Goal: Transaction & Acquisition: Purchase product/service

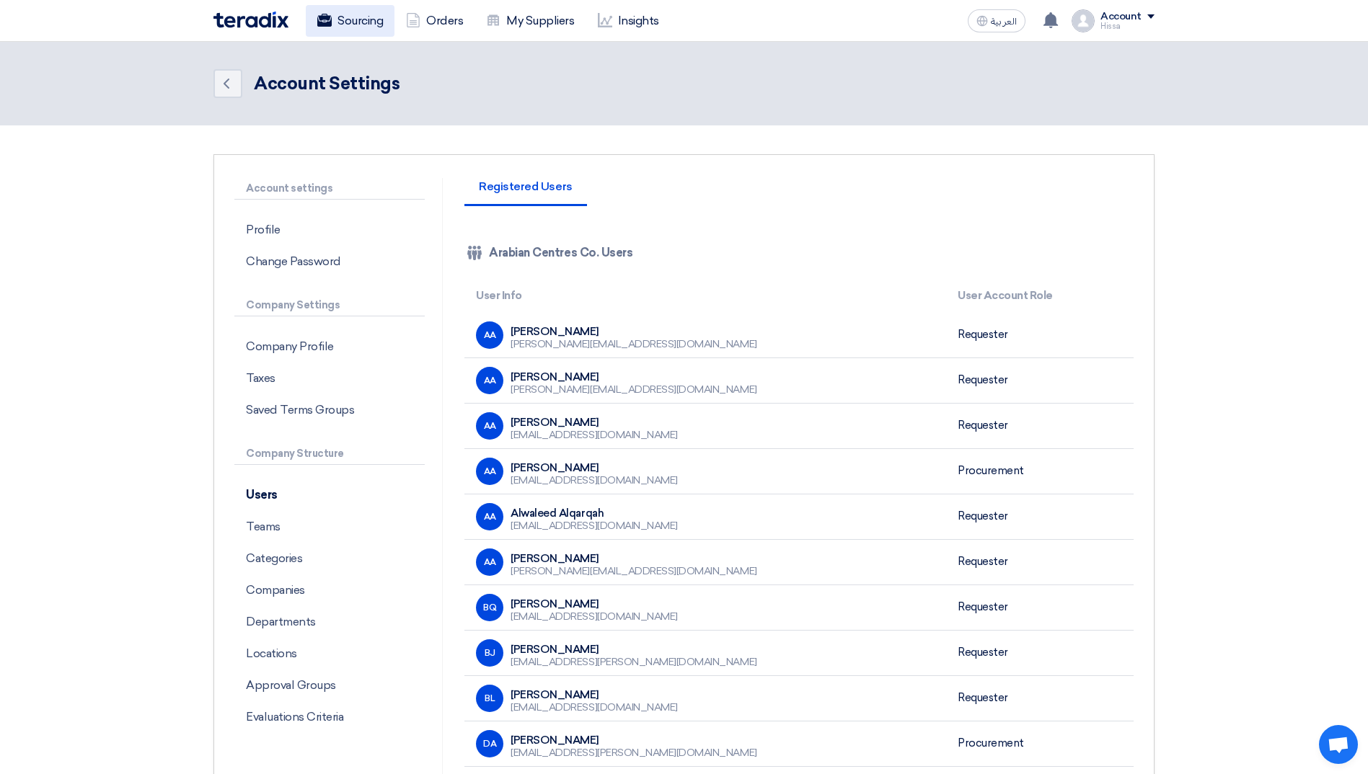
drag, startPoint x: 0, startPoint y: 0, endPoint x: 353, endPoint y: 27, distance: 353.5
click at [353, 27] on link "Sourcing" at bounding box center [350, 21] width 89 height 32
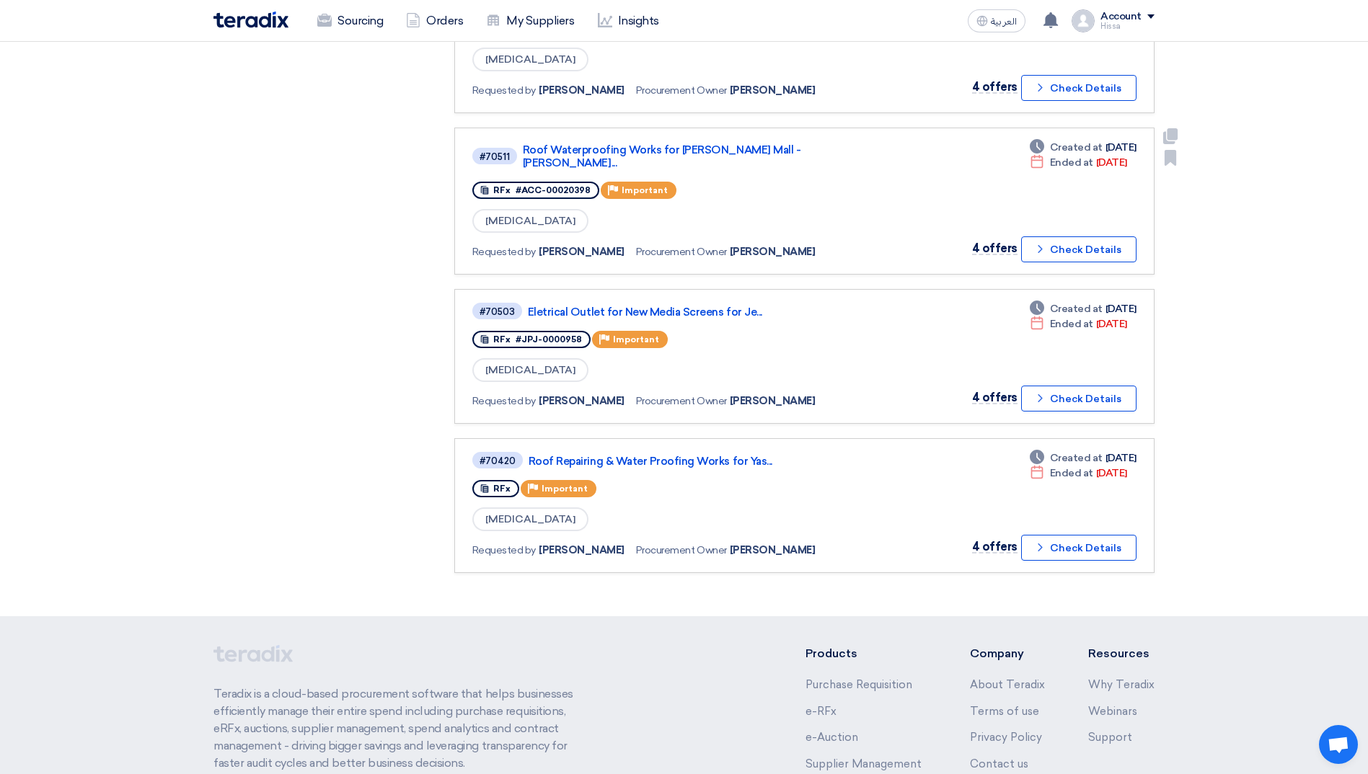
scroll to position [505, 0]
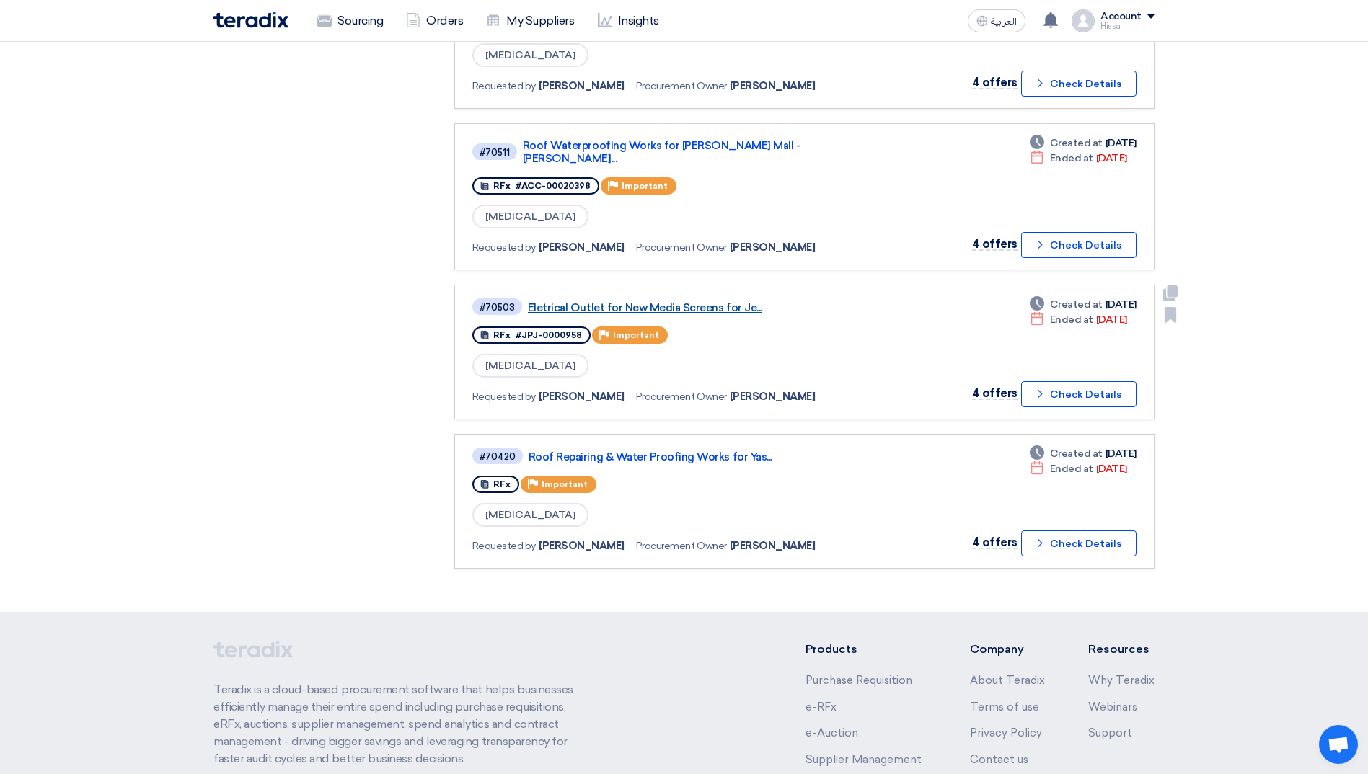
click at [675, 301] on link "Eletrical Outlet for New Media Screens for Je..." at bounding box center [708, 307] width 360 height 13
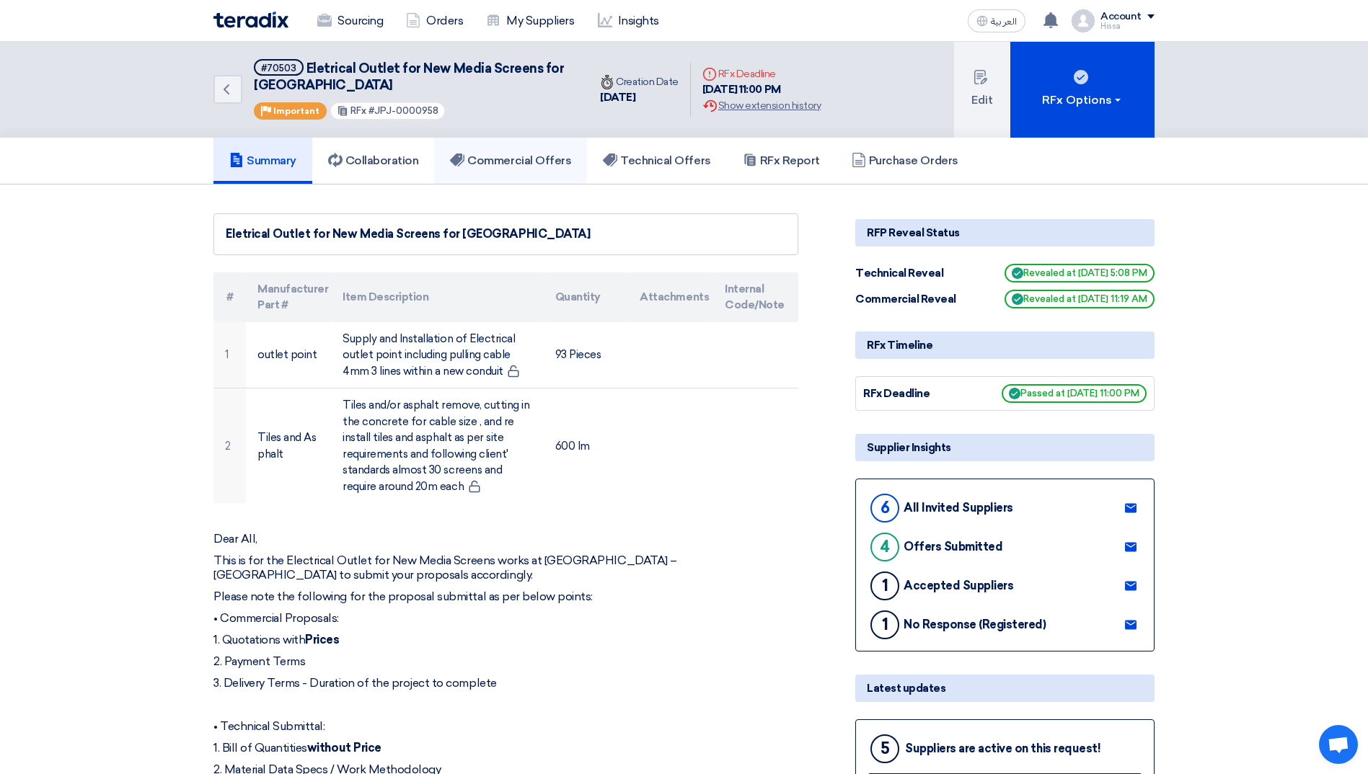
click at [534, 172] on link "Commercial Offers" at bounding box center [510, 161] width 153 height 46
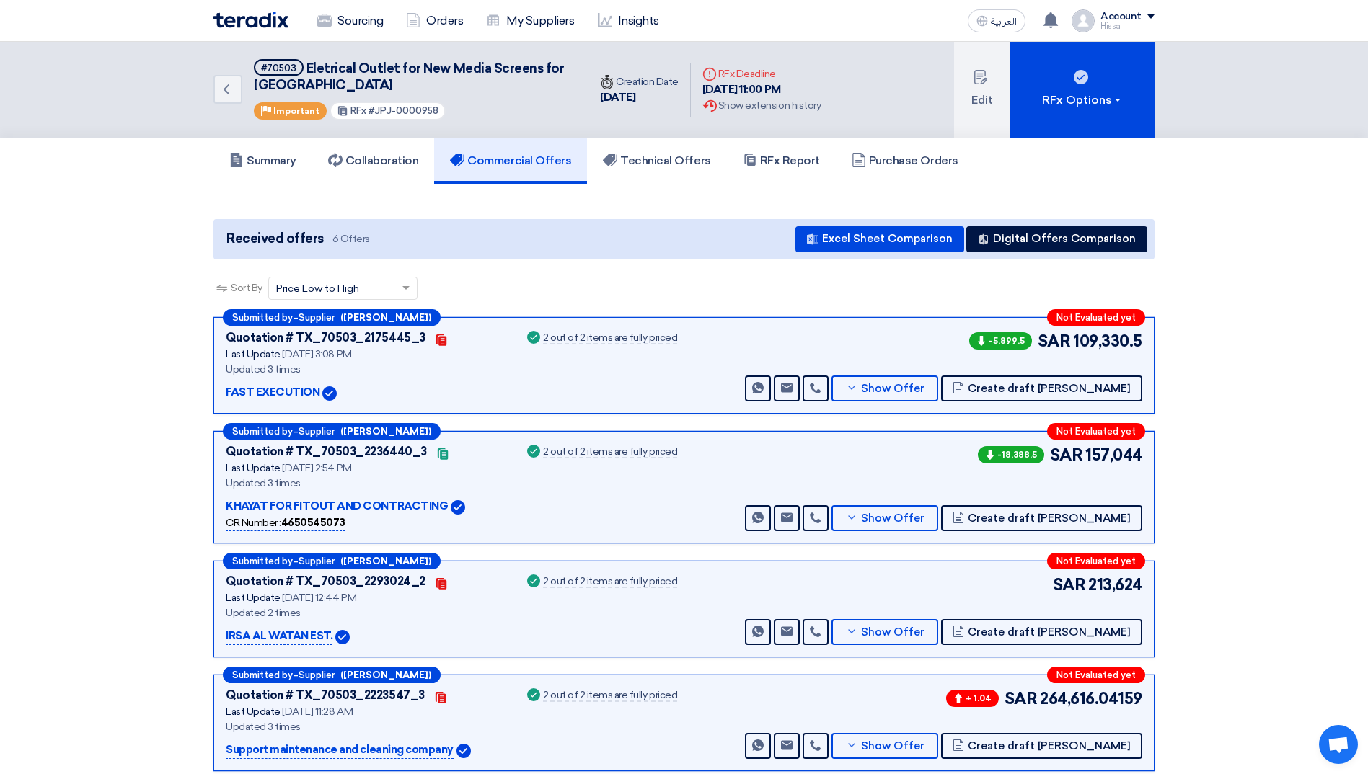
scroll to position [72, 0]
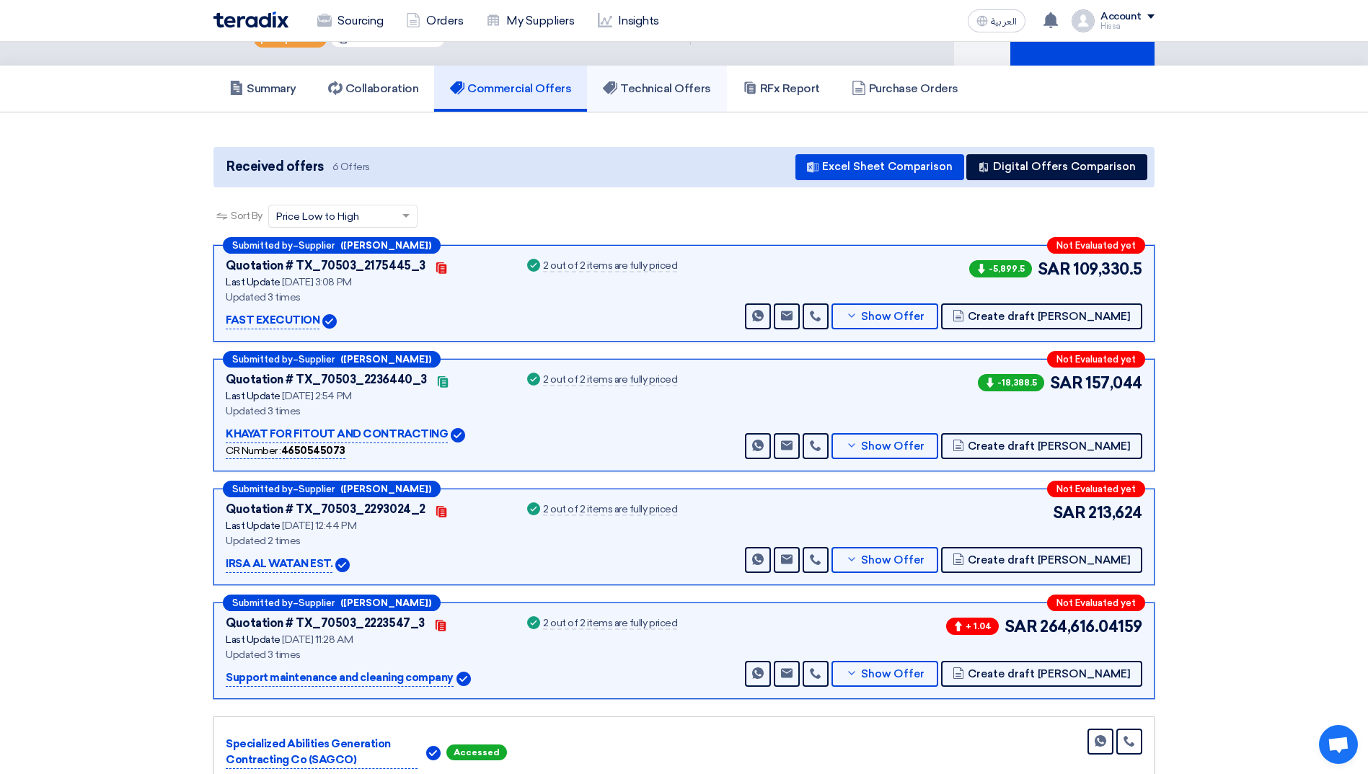
click at [661, 96] on link "Technical Offers" at bounding box center [656, 89] width 139 height 46
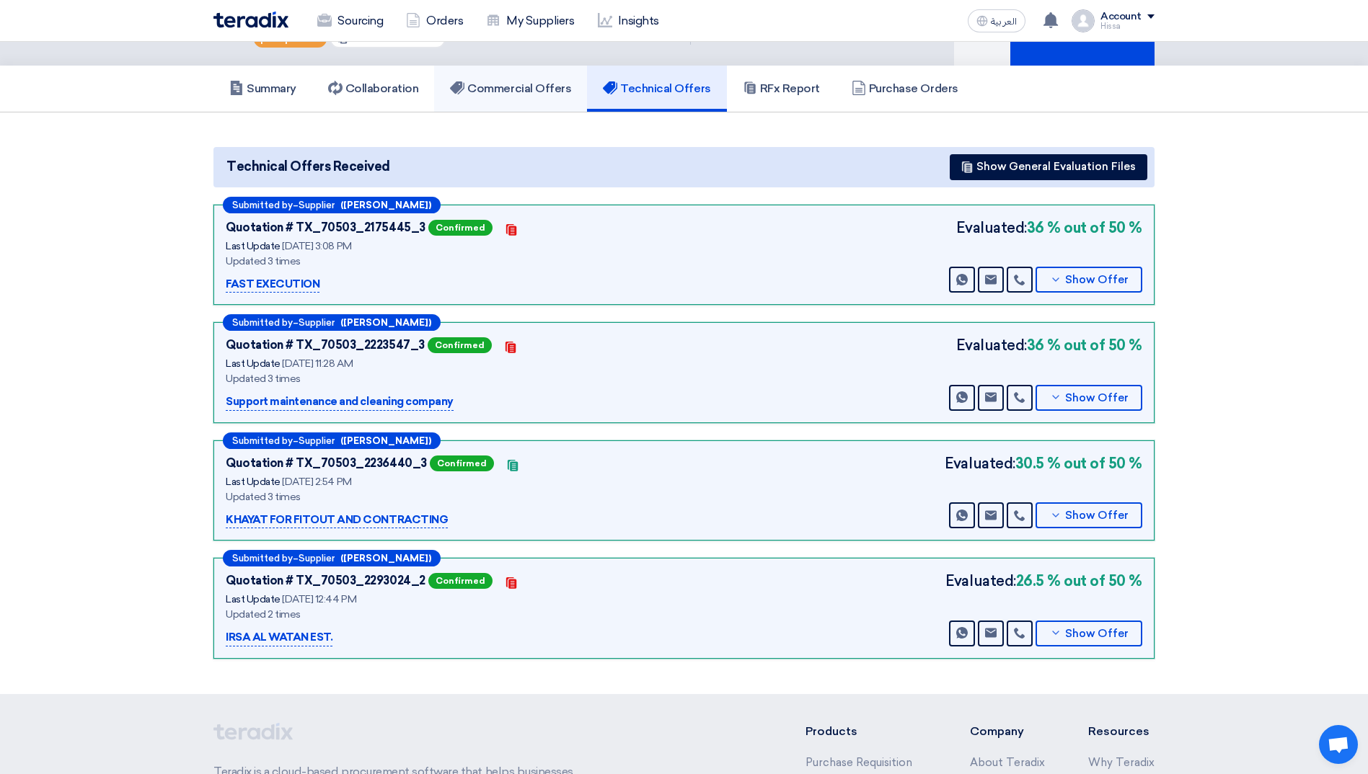
click at [527, 93] on h5 "Commercial Offers" at bounding box center [510, 88] width 121 height 14
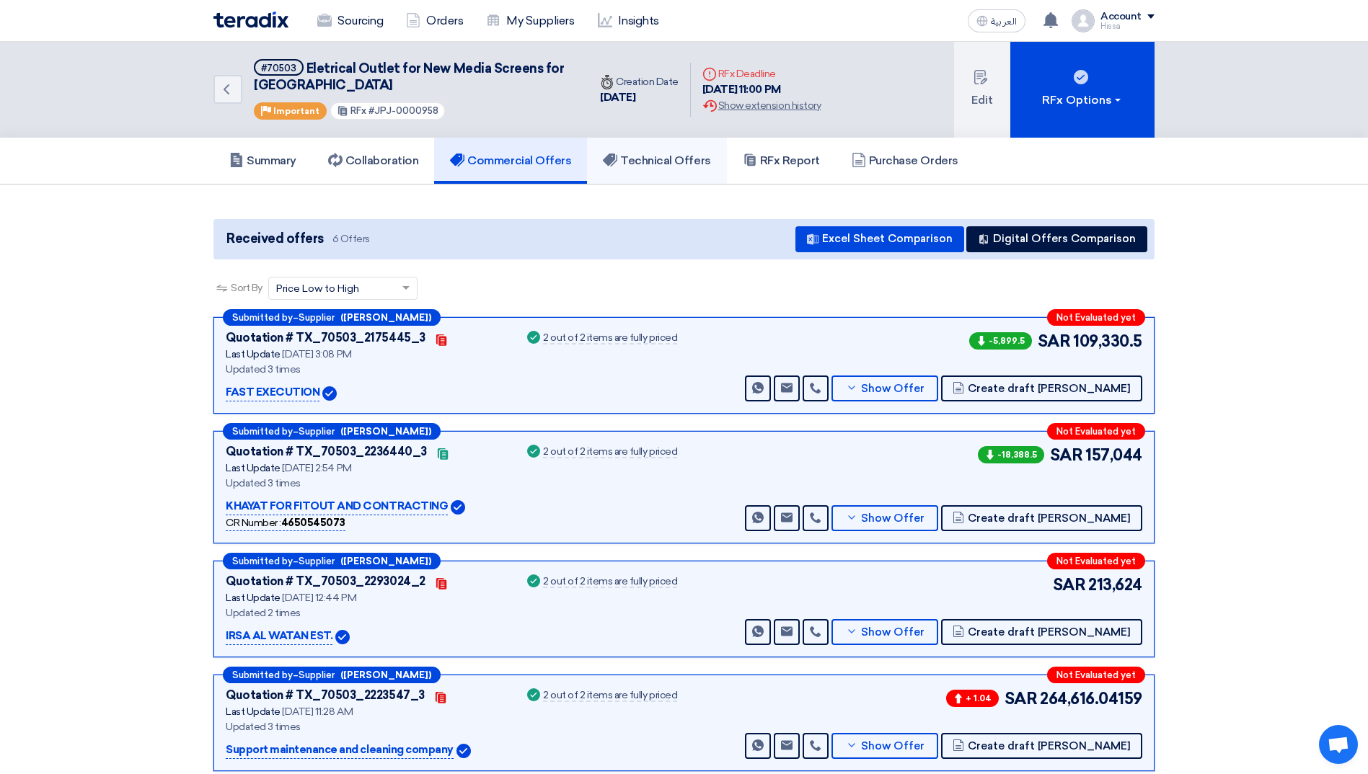
click at [671, 161] on h5 "Technical Offers" at bounding box center [656, 161] width 107 height 14
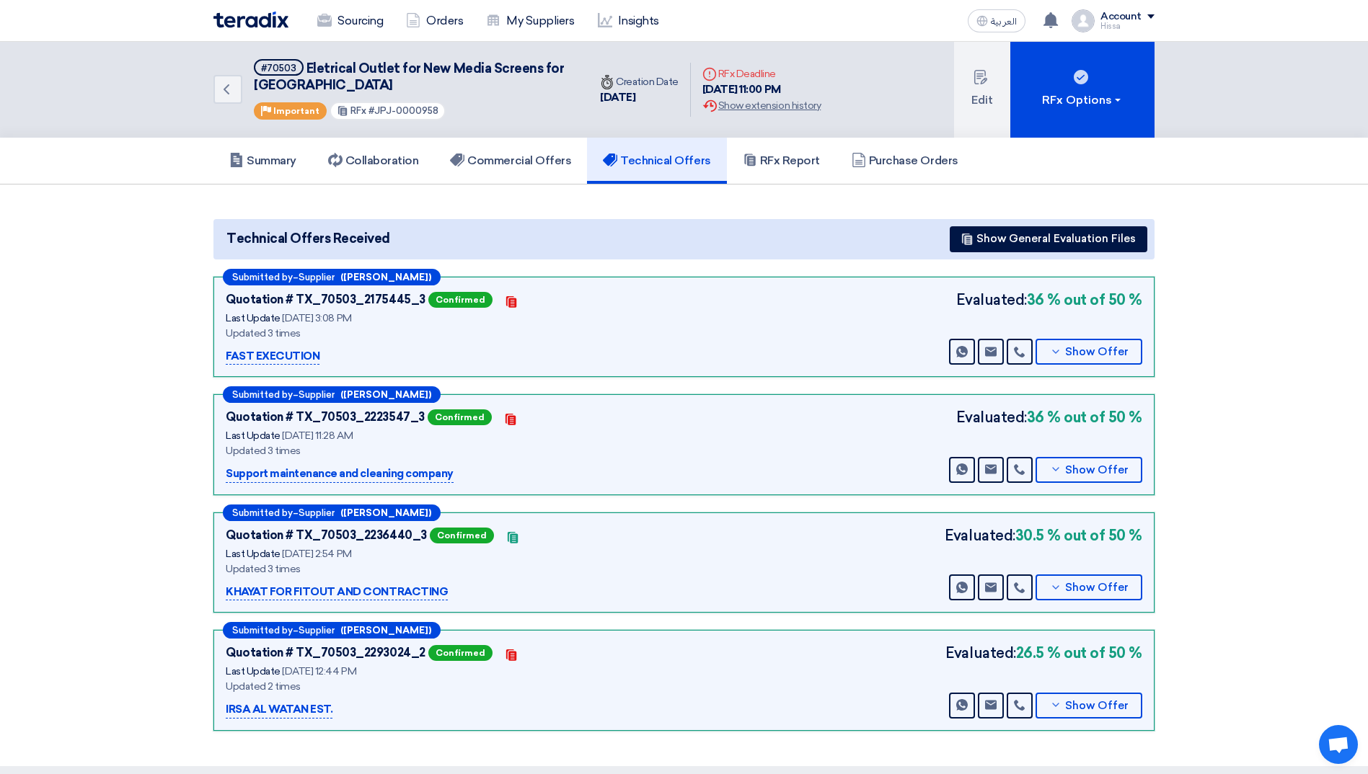
click at [115, 350] on section "Technical Offers Received Show General Evaluation Files Submitted by – Supplier…" at bounding box center [684, 476] width 1368 height 582
click at [533, 159] on h5 "Commercial Offers" at bounding box center [510, 161] width 121 height 14
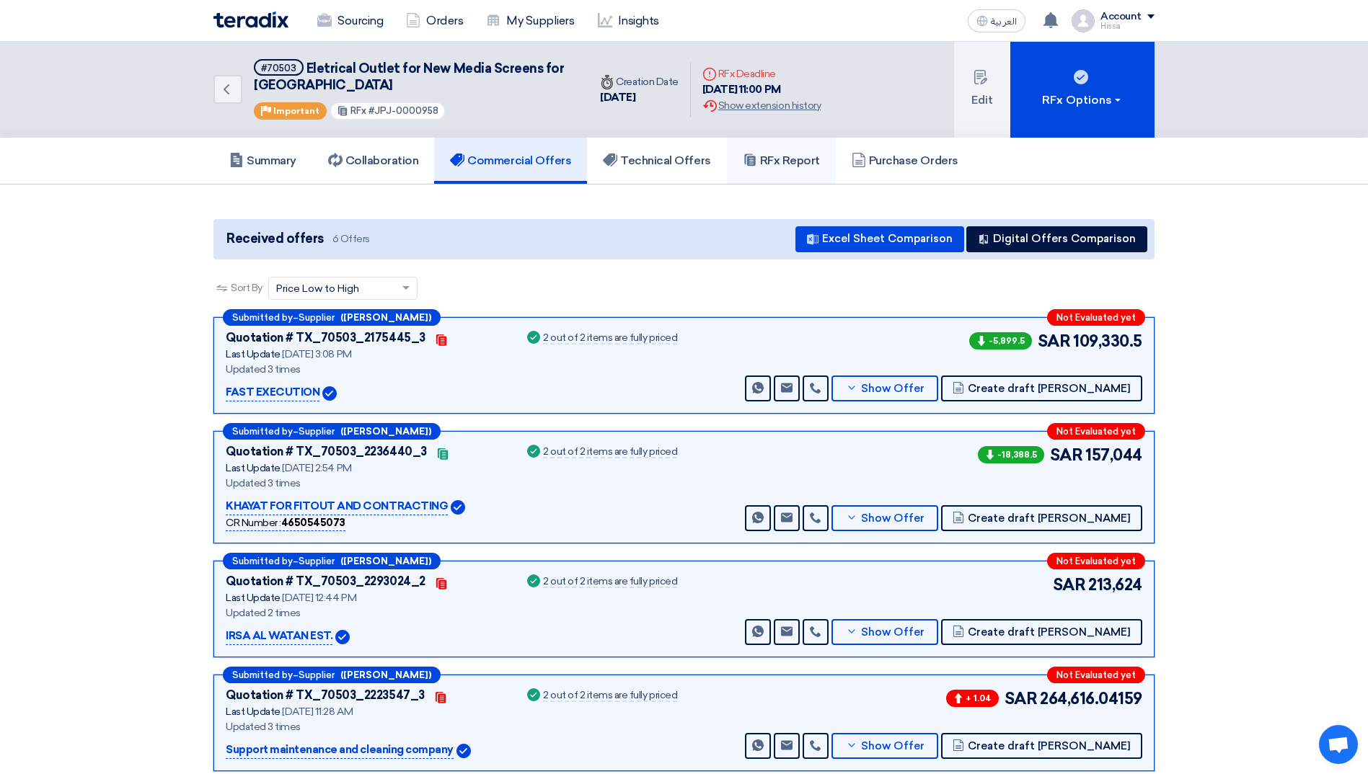
click at [805, 174] on link "RFx Report" at bounding box center [781, 161] width 109 height 46
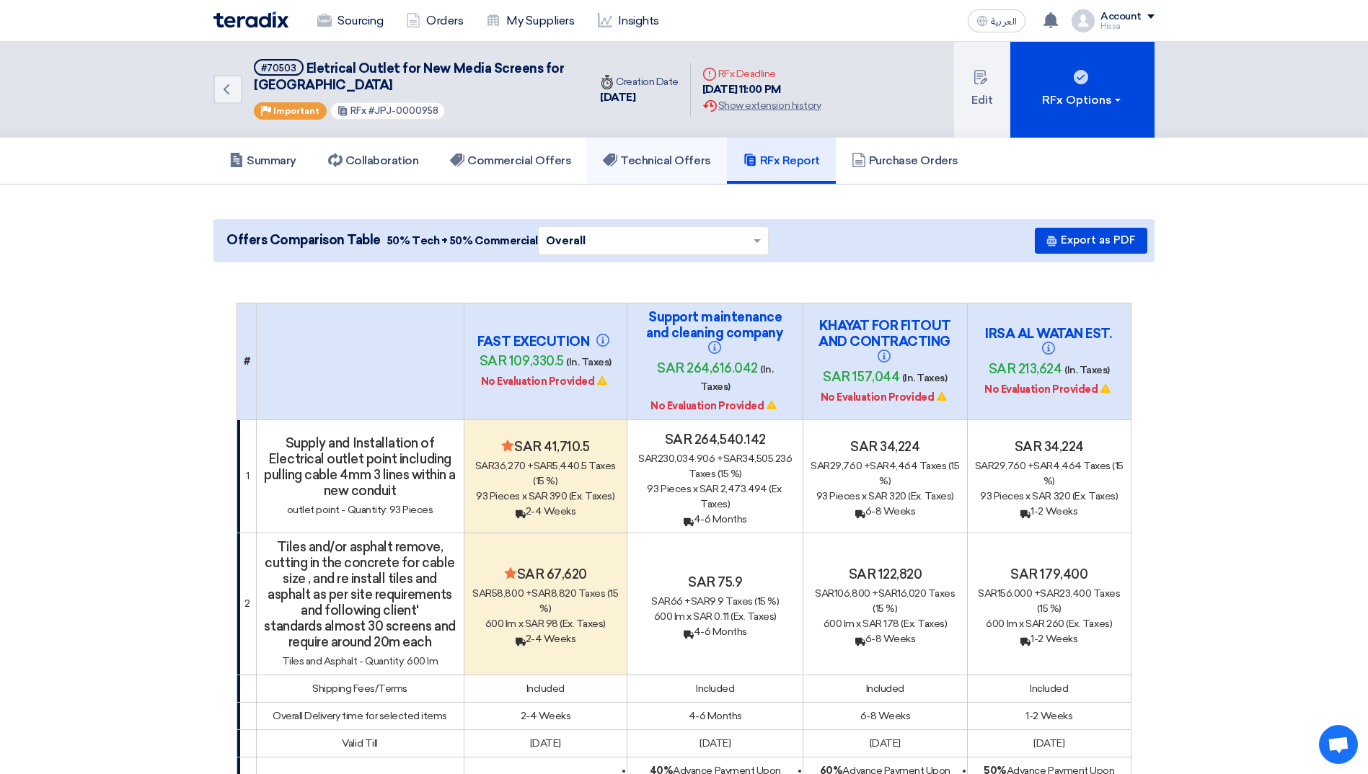
click at [675, 162] on h5 "Technical Offers" at bounding box center [656, 161] width 107 height 14
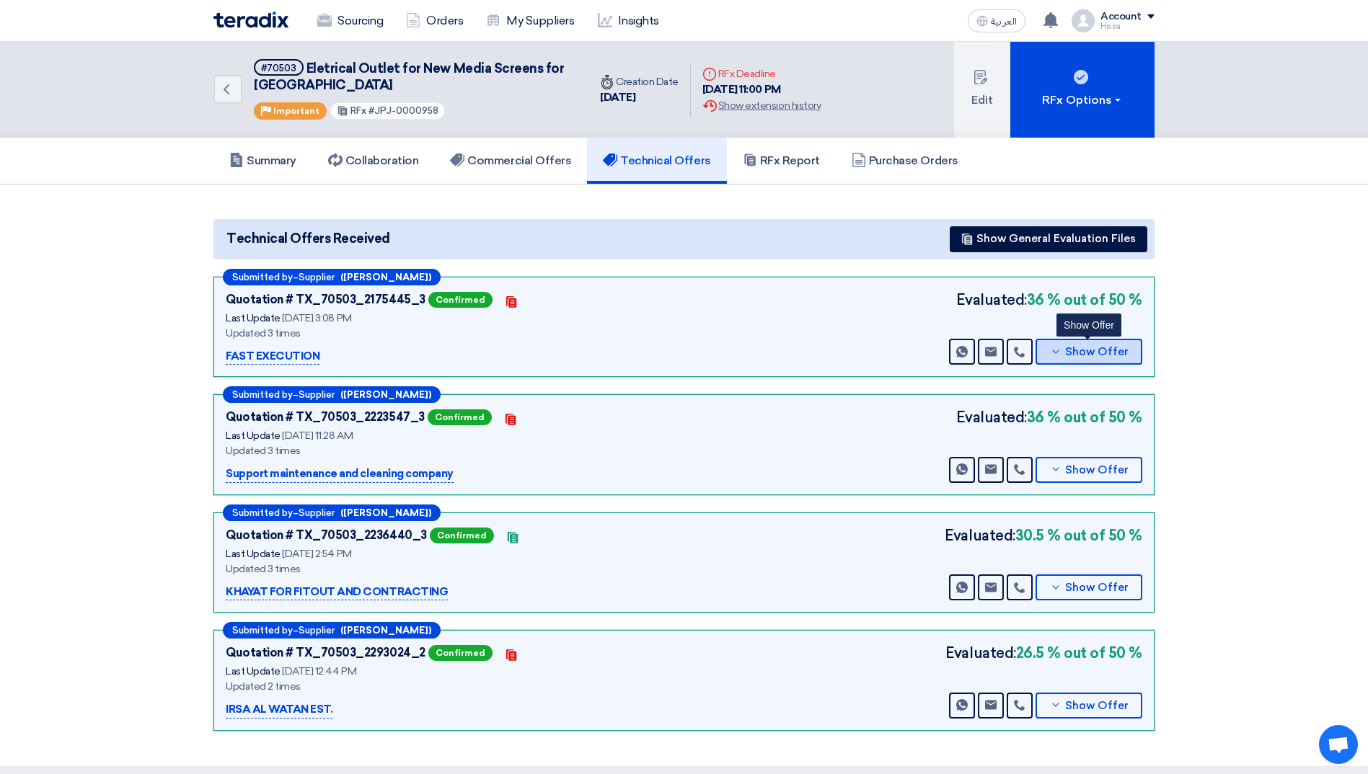
click at [1048, 356] on button "Show Offer" at bounding box center [1088, 352] width 107 height 26
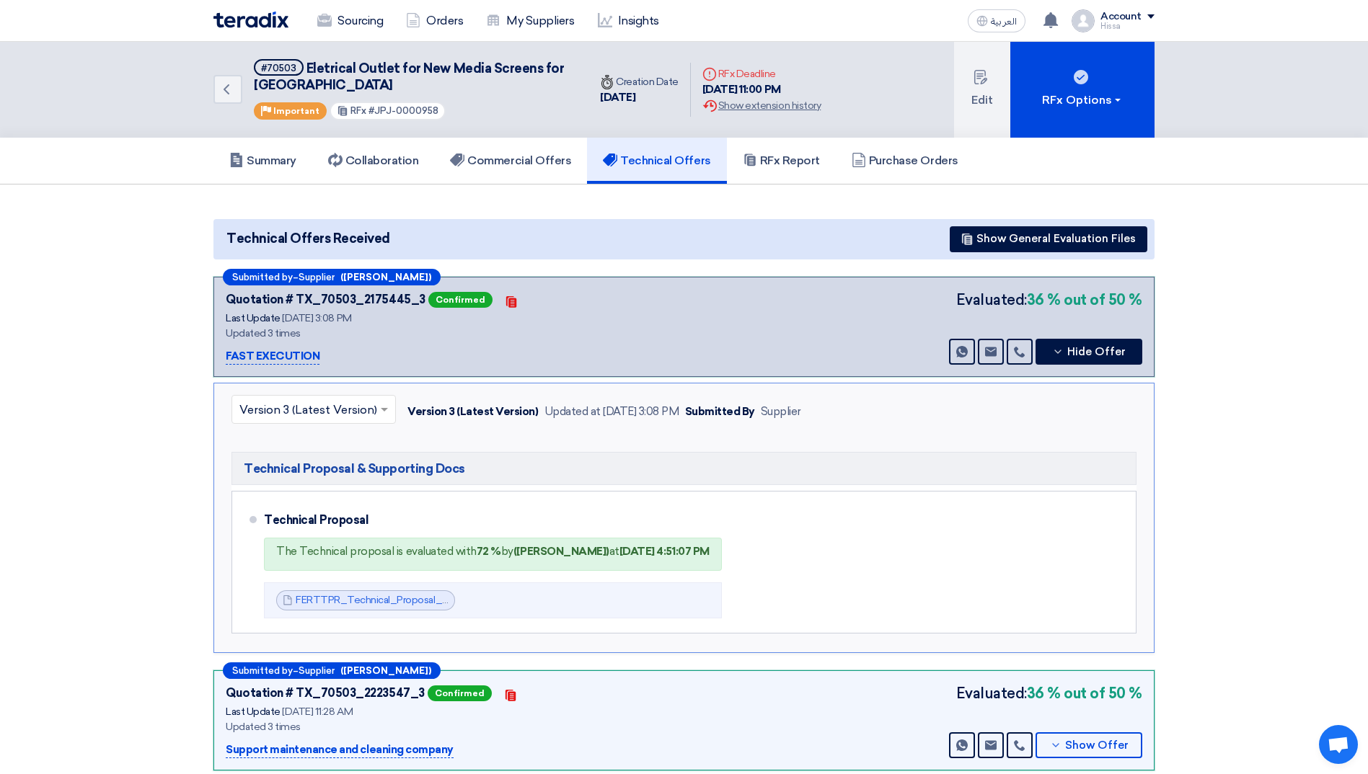
click at [385, 417] on span at bounding box center [386, 409] width 18 height 17
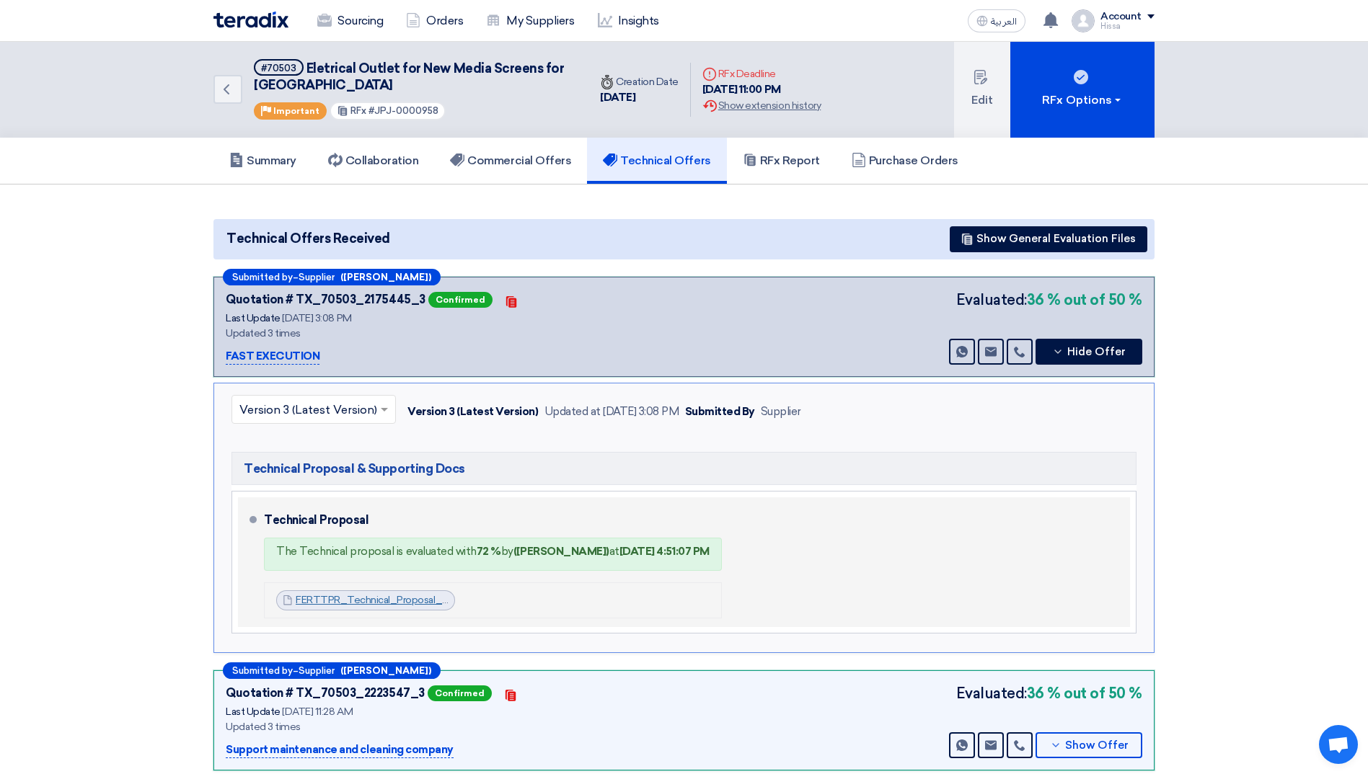
click at [378, 601] on link "FERTTPR_Technical_Proposal_Electrical_Works_for_New_Media_Screens__Jeddah_Park_…" at bounding box center [553, 600] width 515 height 12
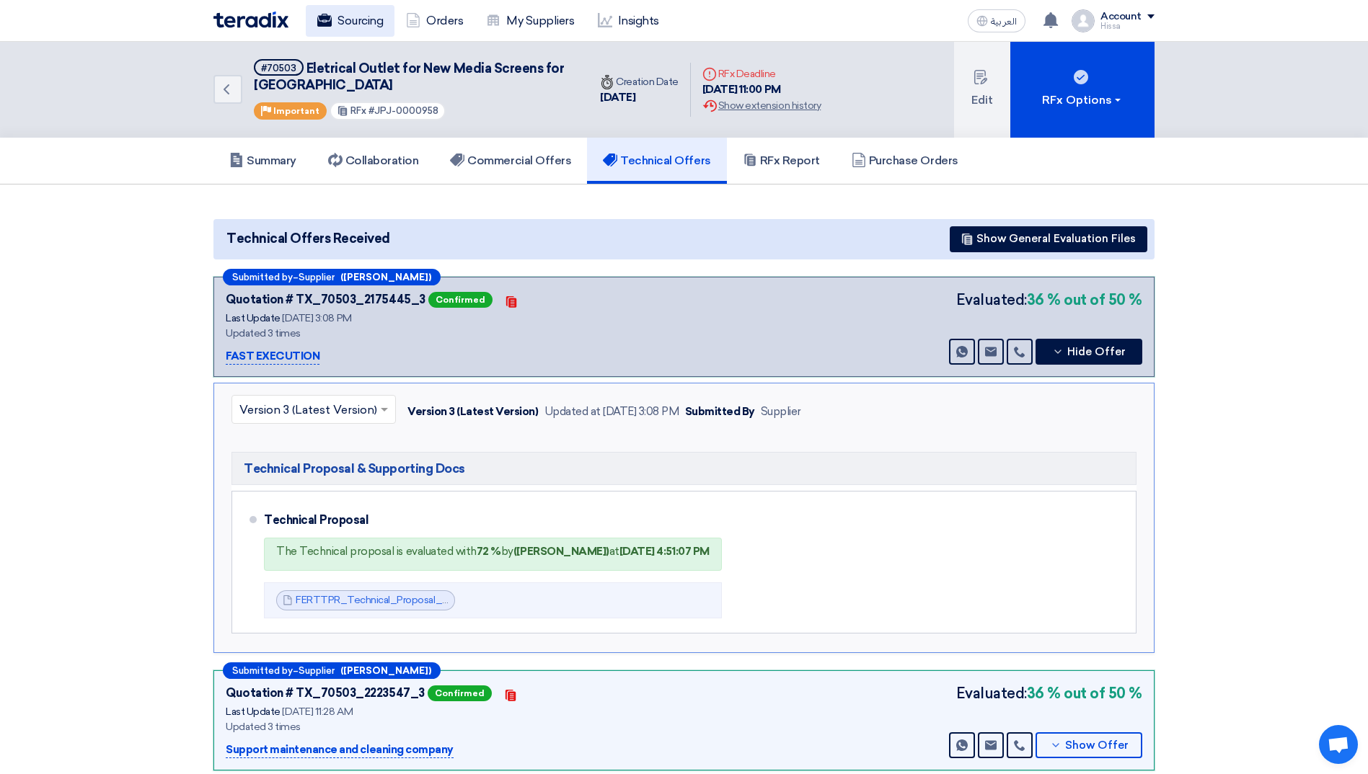
click at [370, 23] on link "Sourcing" at bounding box center [350, 21] width 89 height 32
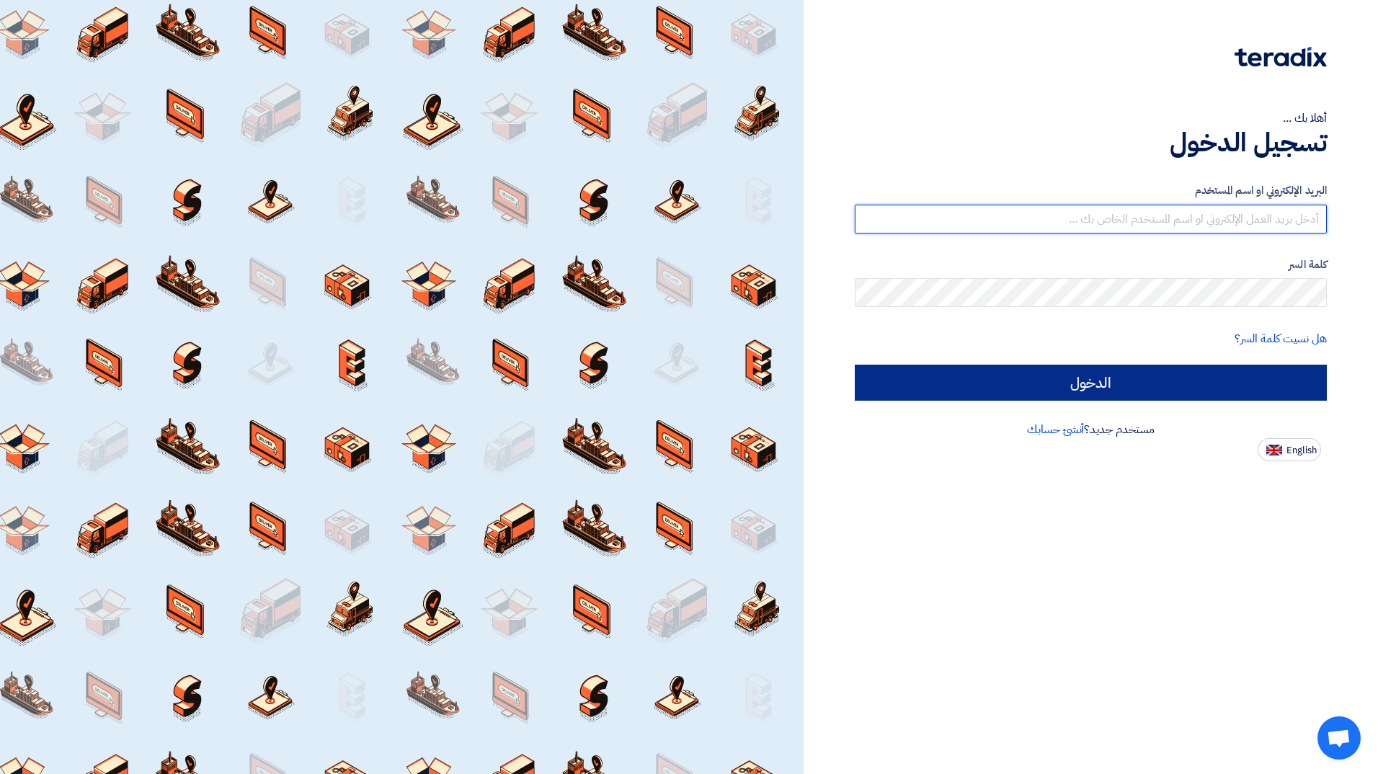
type input "[EMAIL_ADDRESS][PERSON_NAME][DOMAIN_NAME]"
click at [1210, 392] on input "الدخول" at bounding box center [1091, 383] width 472 height 36
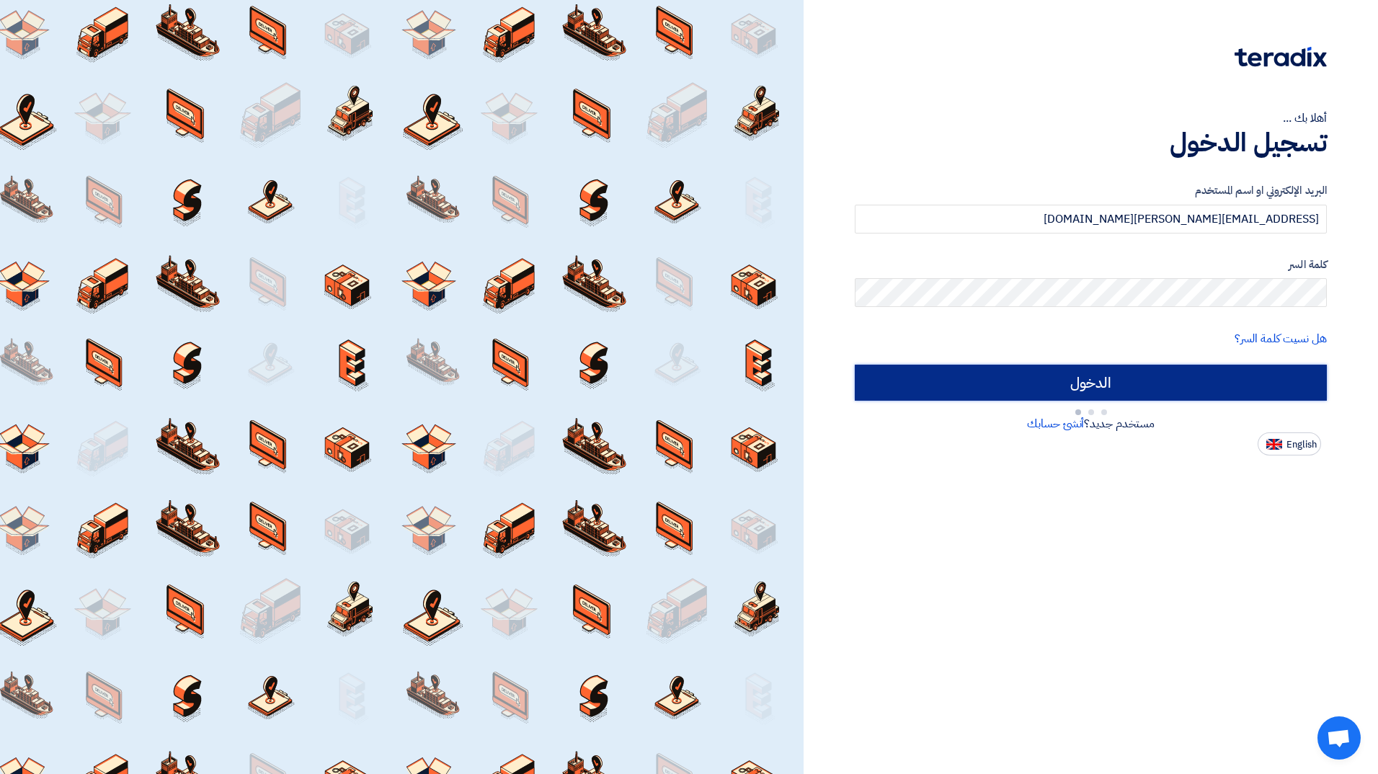
type input "Sign in"
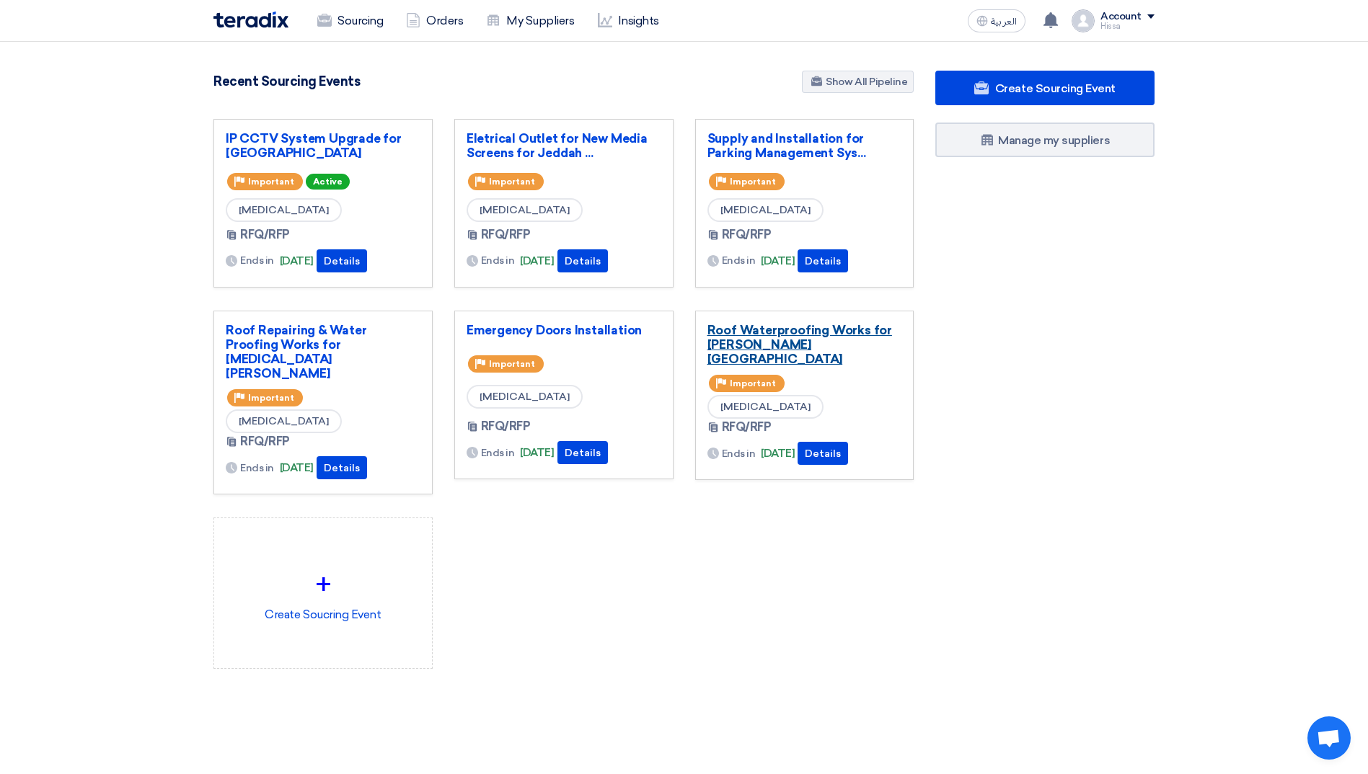
click at [771, 328] on link "Roof Waterproofing Works for [PERSON_NAME][GEOGRAPHIC_DATA]" at bounding box center [804, 344] width 195 height 43
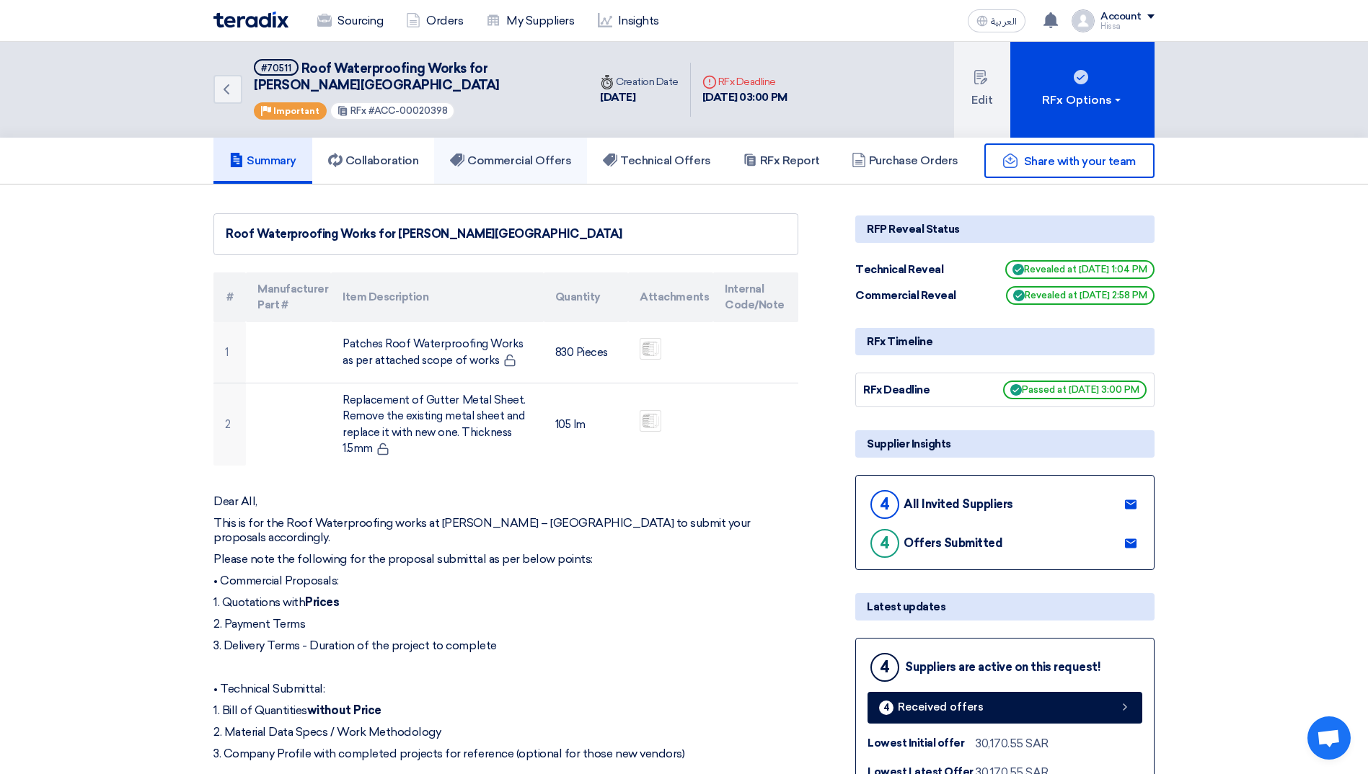
click at [538, 166] on h5 "Commercial Offers" at bounding box center [510, 161] width 121 height 14
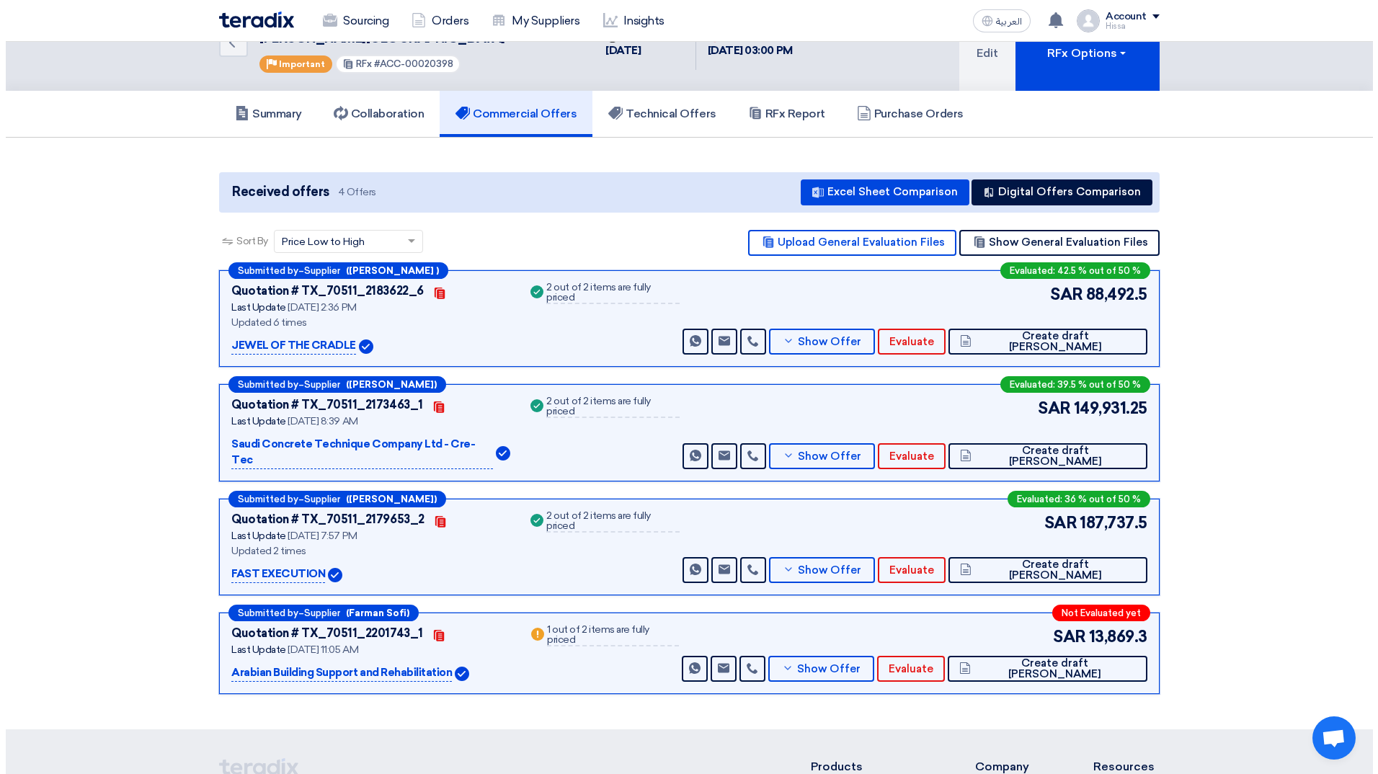
scroll to position [72, 0]
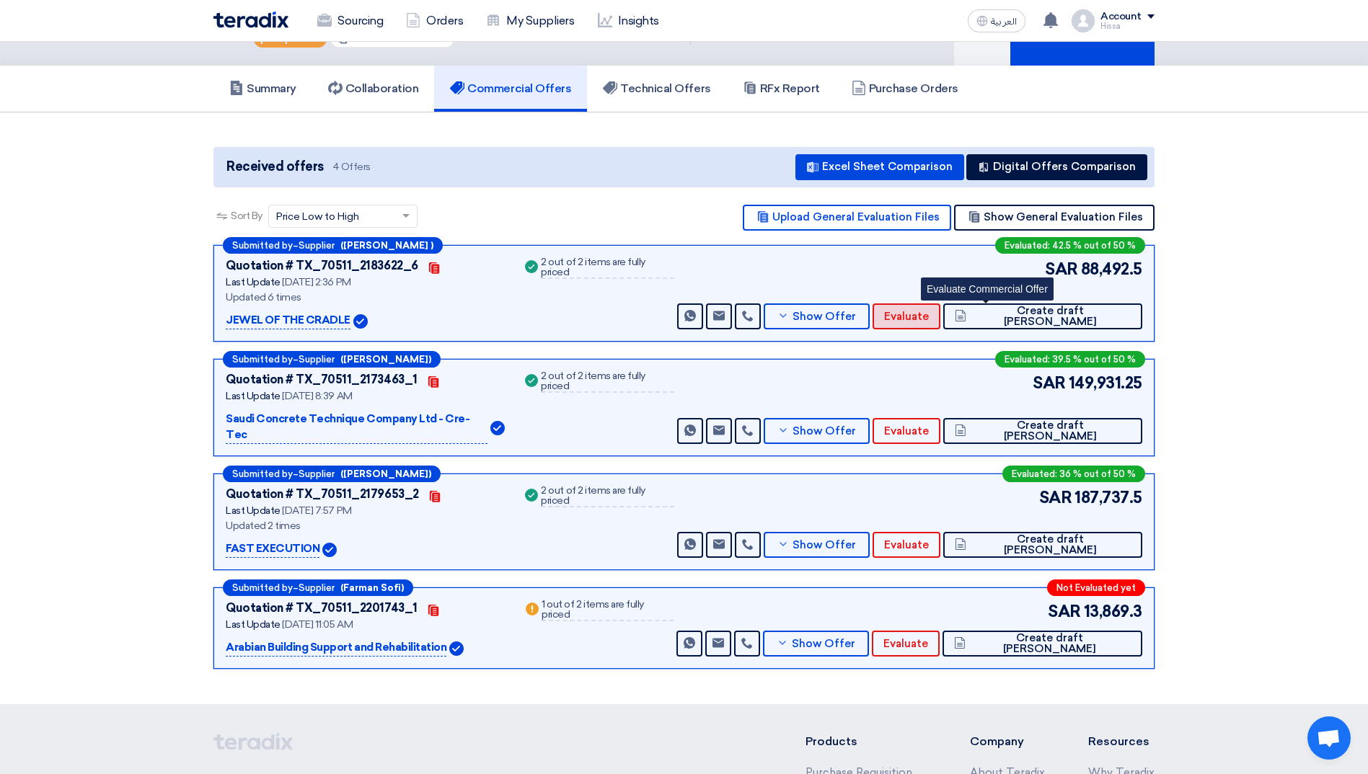
click at [929, 316] on span "Evaluate" at bounding box center [906, 316] width 45 height 11
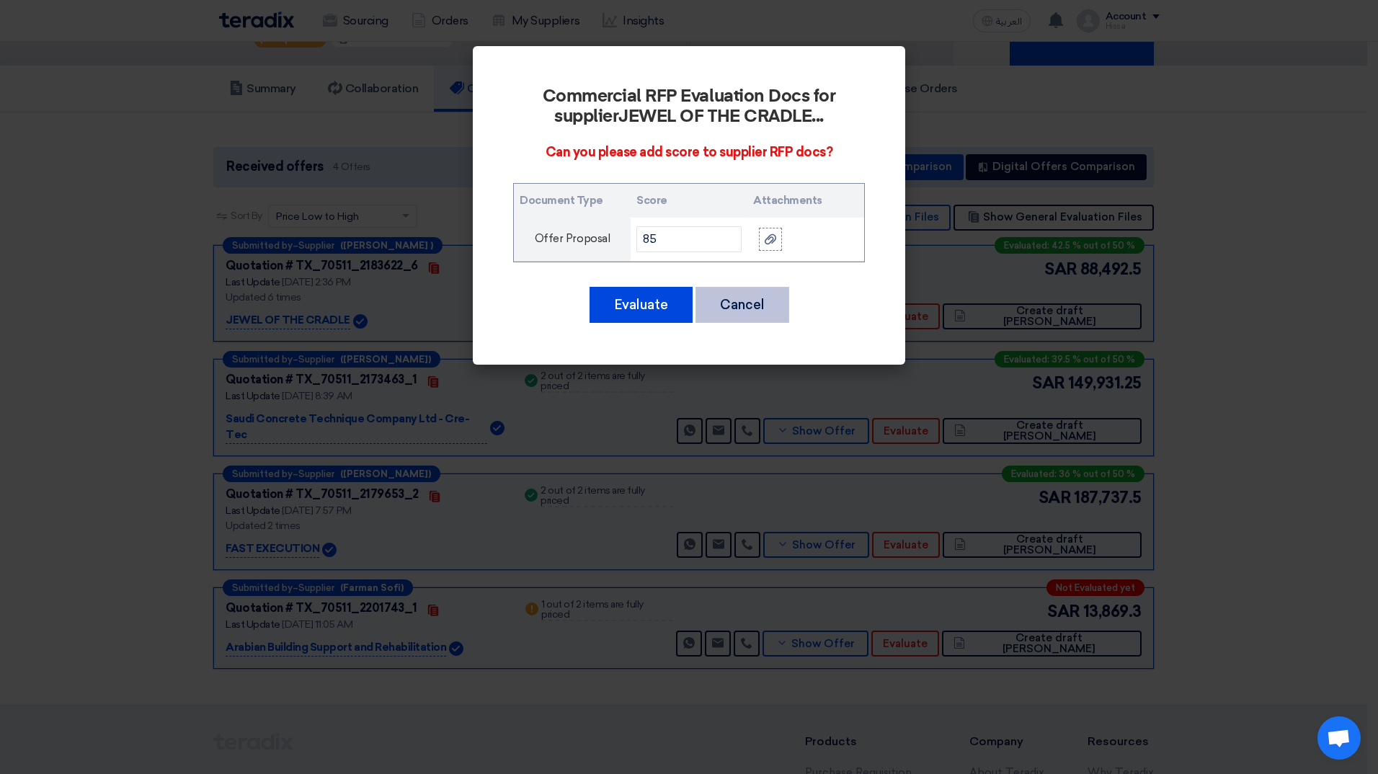
click at [735, 308] on button "Cancel" at bounding box center [743, 305] width 94 height 36
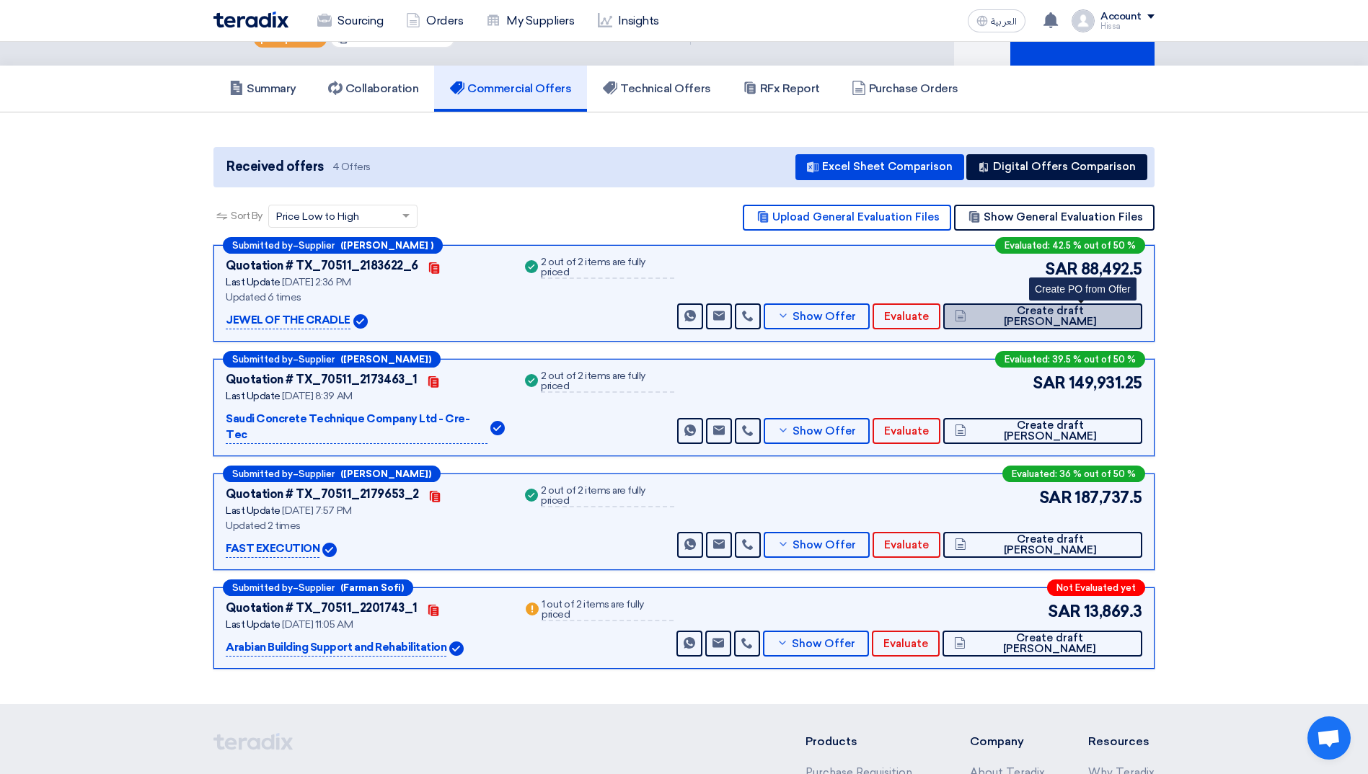
click at [1048, 316] on span "Create draft [PERSON_NAME]" at bounding box center [1050, 317] width 161 height 22
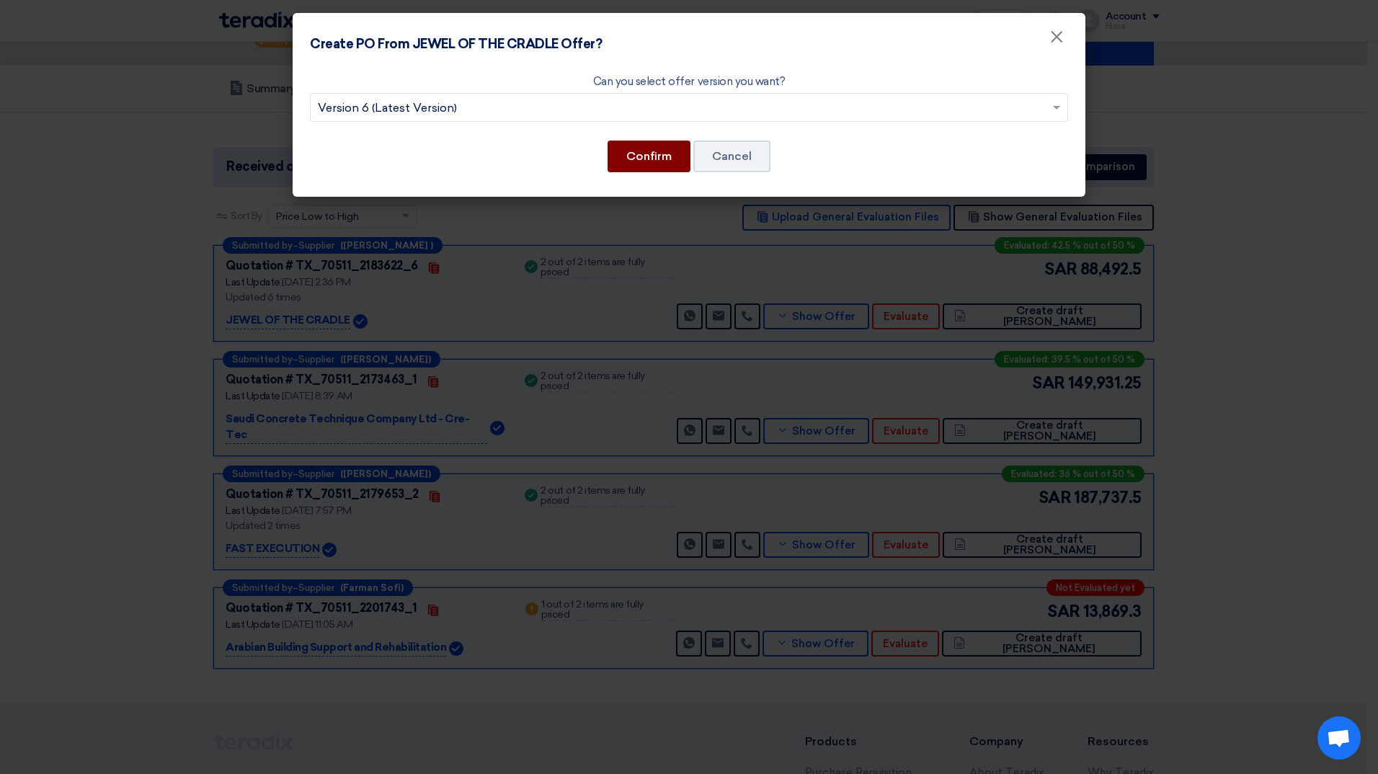
click at [646, 161] on button "Confirm" at bounding box center [649, 157] width 83 height 32
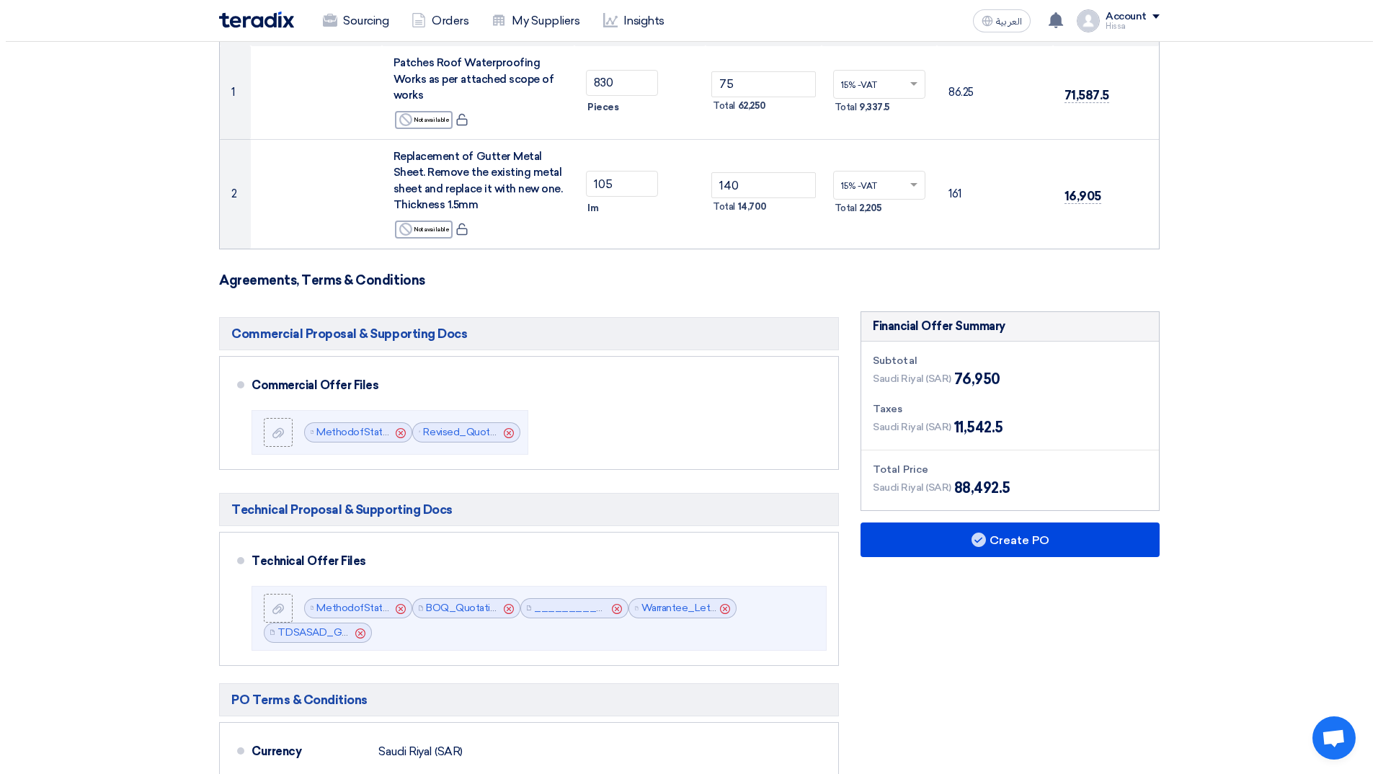
scroll to position [216, 0]
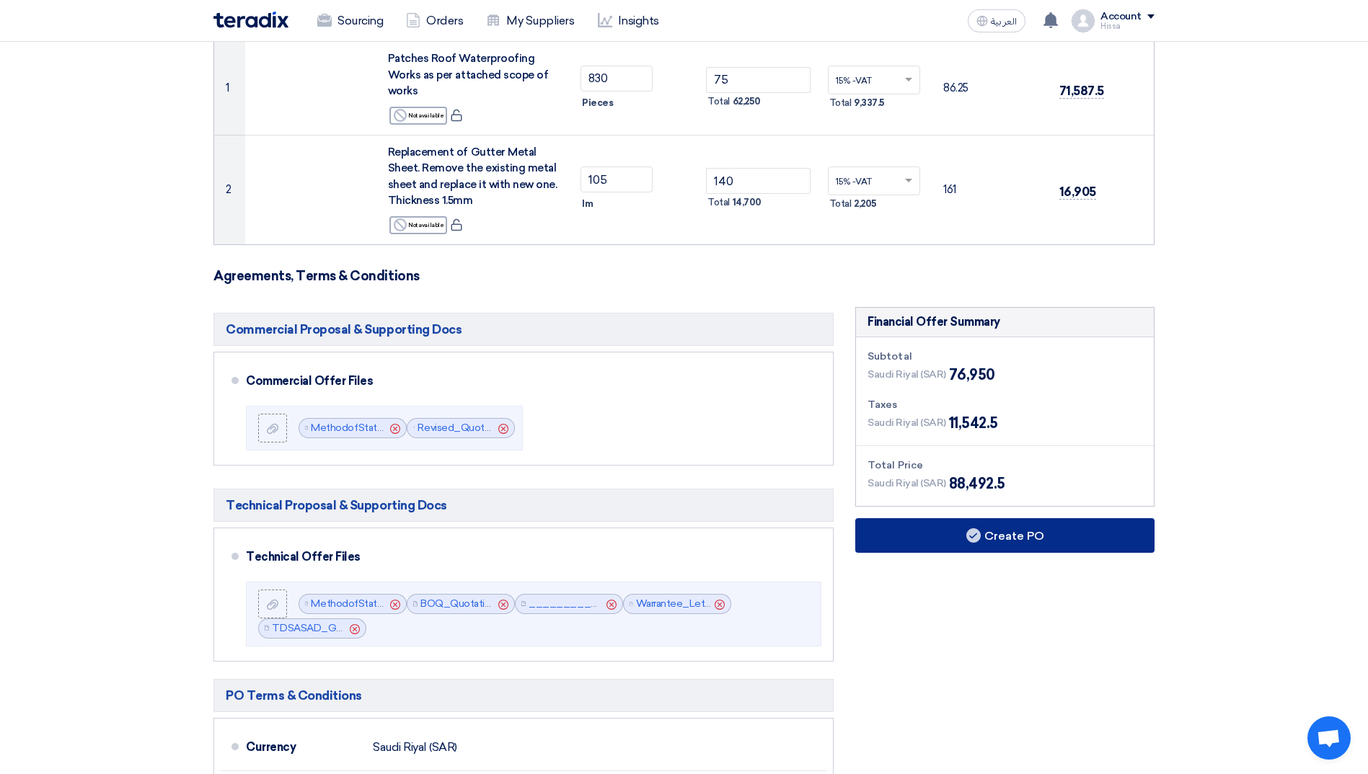
click at [982, 533] on button "Create PO" at bounding box center [1004, 535] width 299 height 35
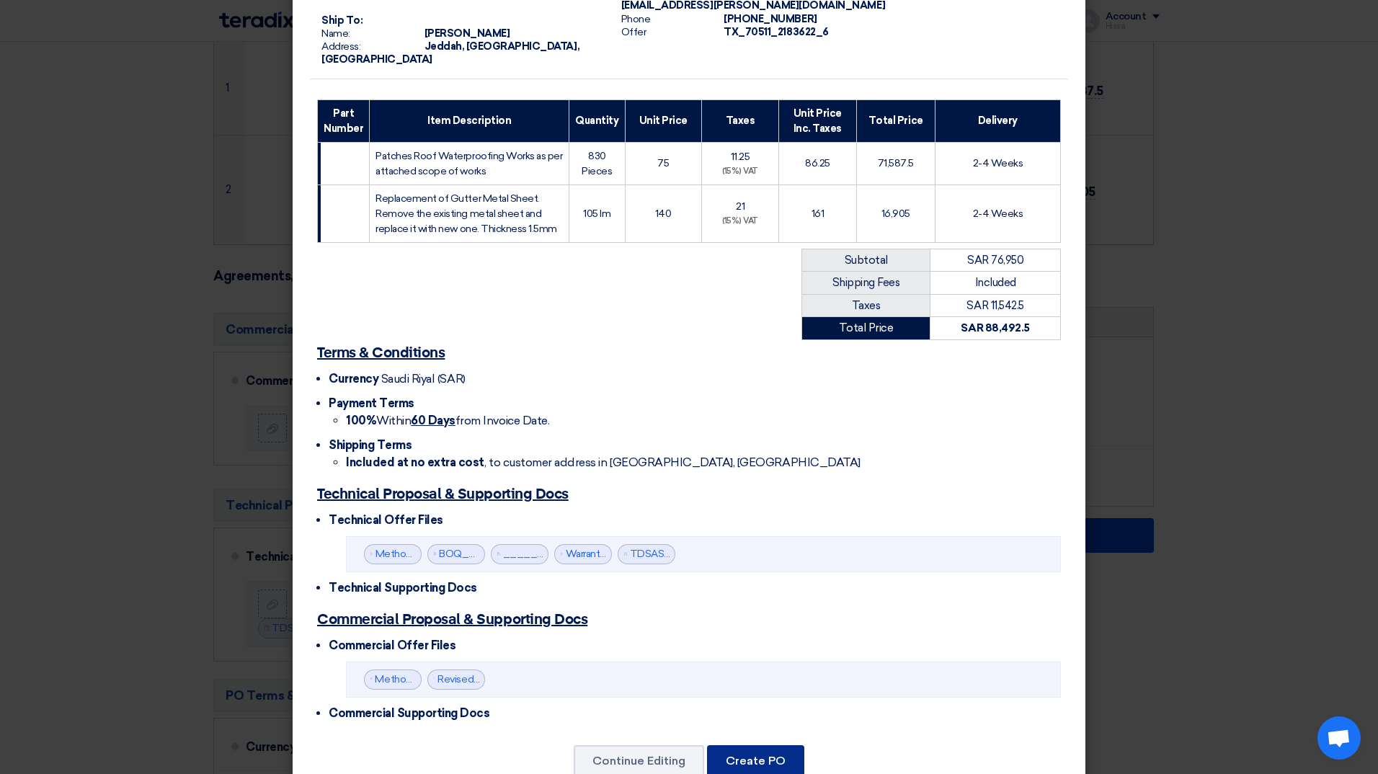
click at [760, 745] on button "Create PO" at bounding box center [755, 761] width 97 height 32
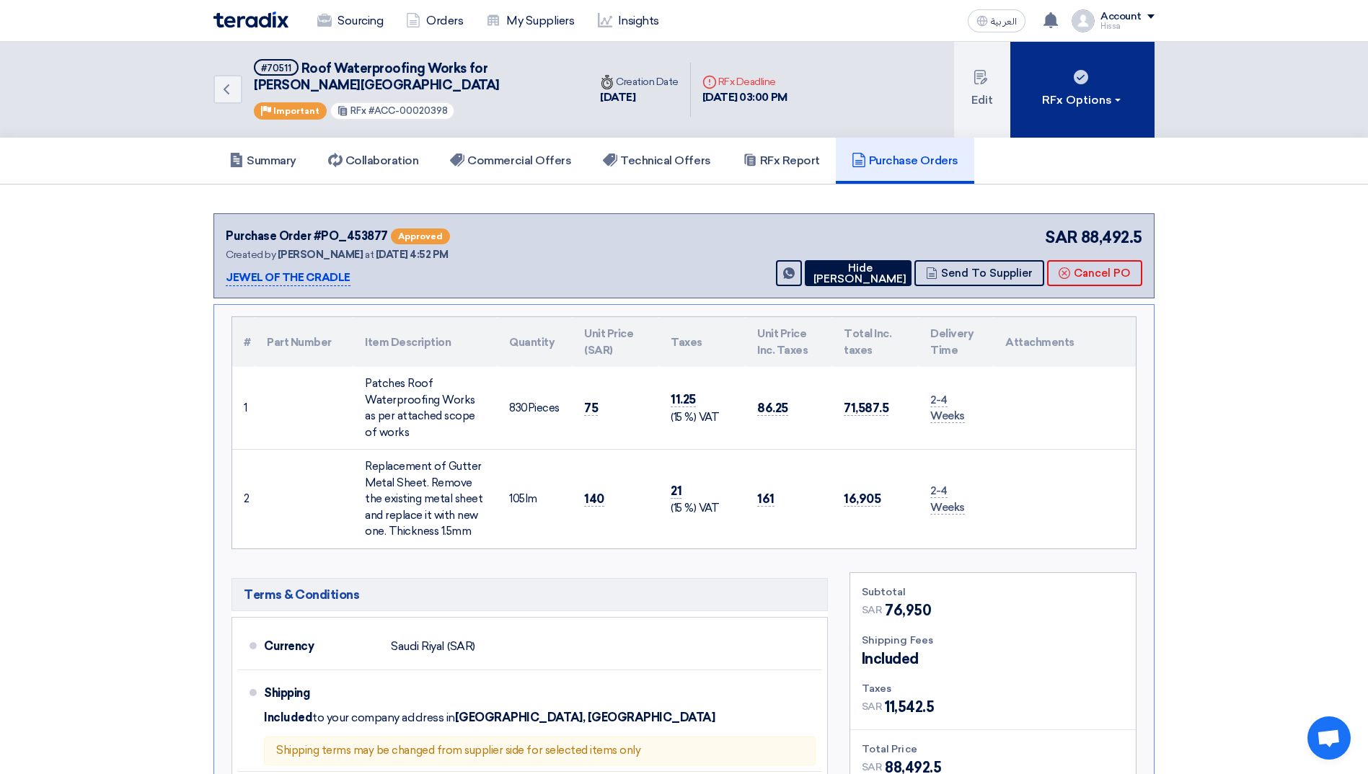
click at [1117, 97] on div "RFx Options" at bounding box center [1082, 100] width 81 height 17
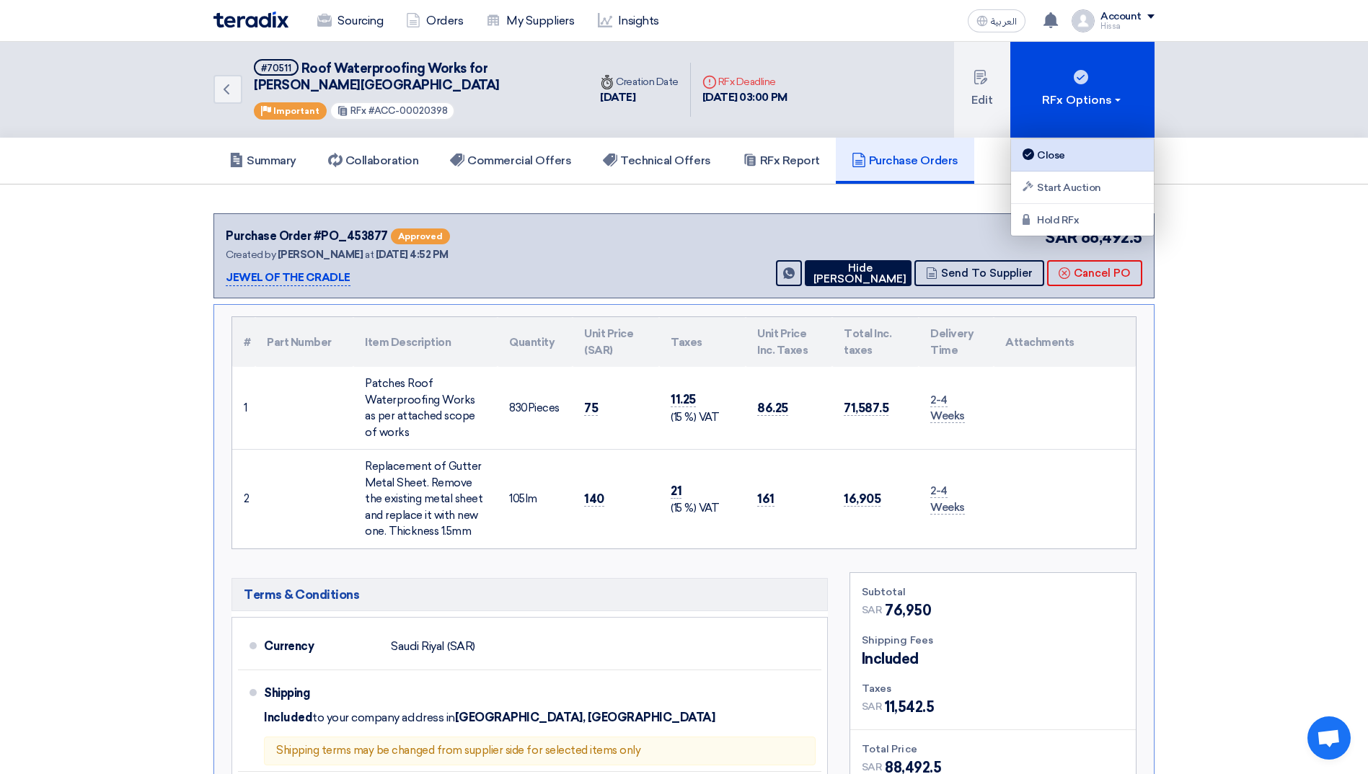
click at [1050, 152] on div "Close" at bounding box center [1081, 154] width 125 height 17
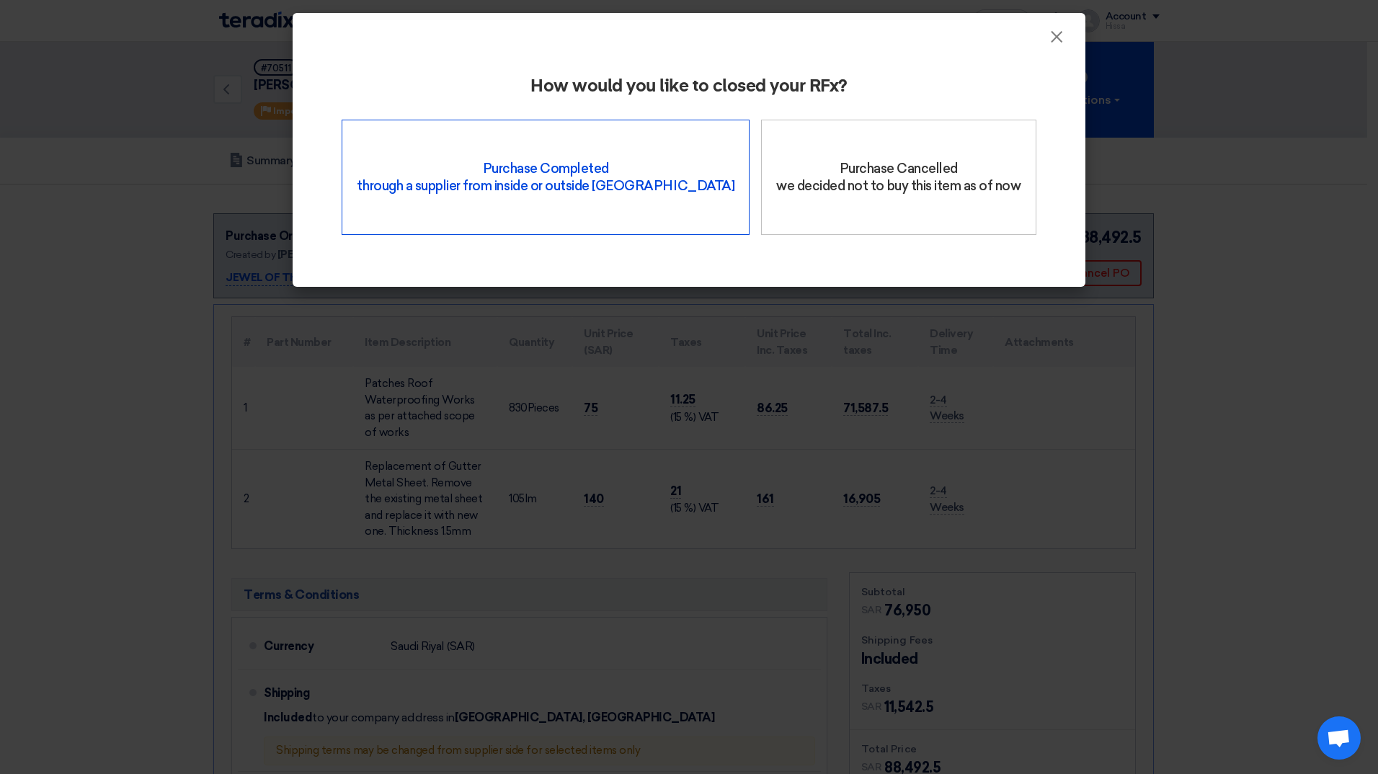
click at [557, 184] on div "Purchase Completed through a supplier from inside or outside Teradix" at bounding box center [546, 177] width 408 height 115
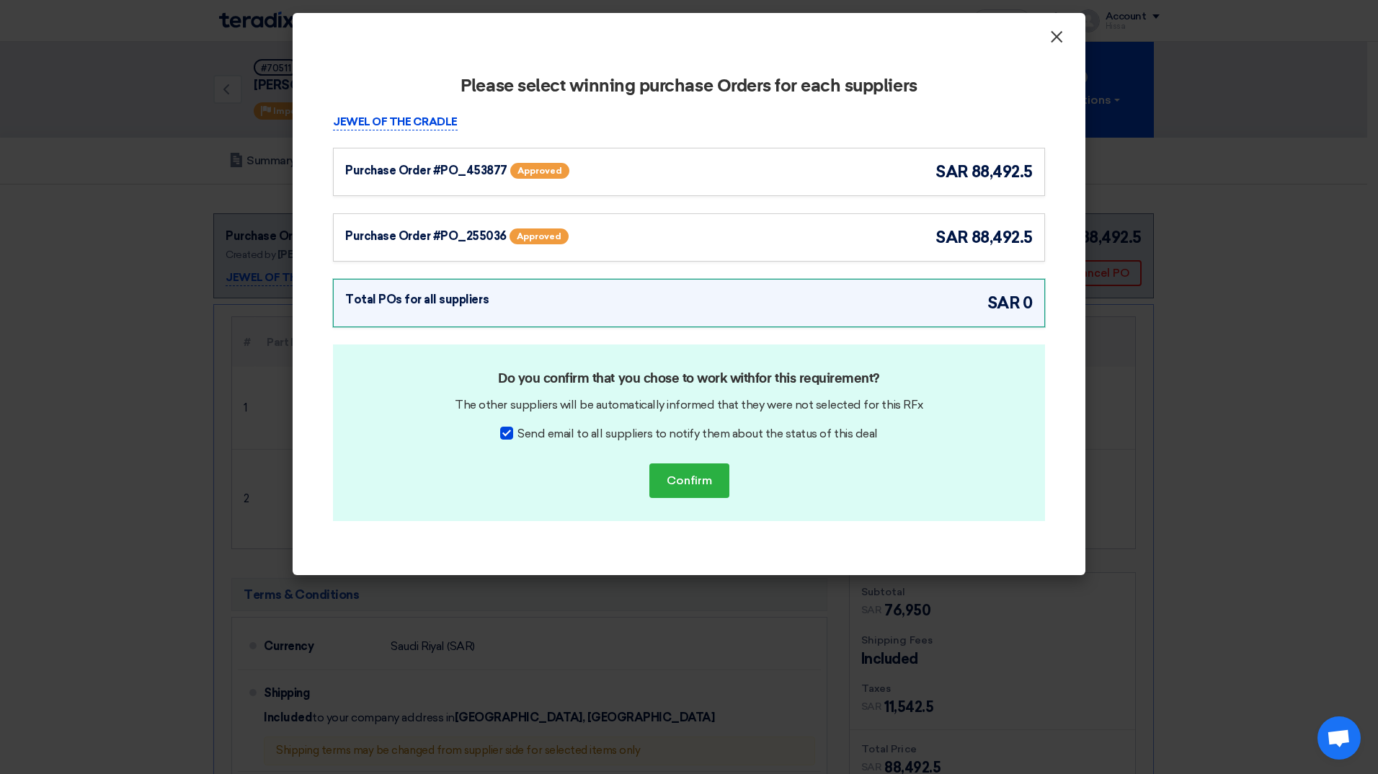
click at [1057, 40] on span "×" at bounding box center [1057, 40] width 14 height 29
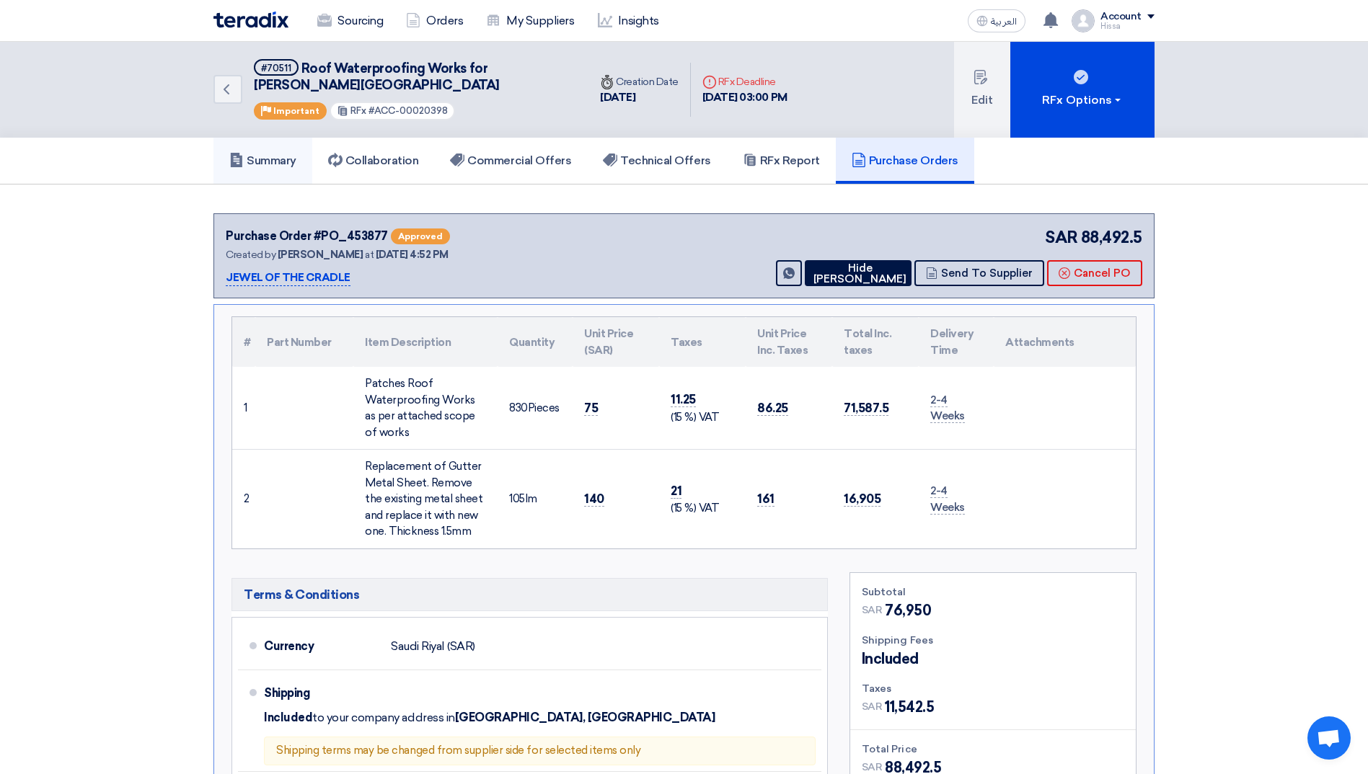
click at [282, 167] on h5 "Summary" at bounding box center [262, 161] width 67 height 14
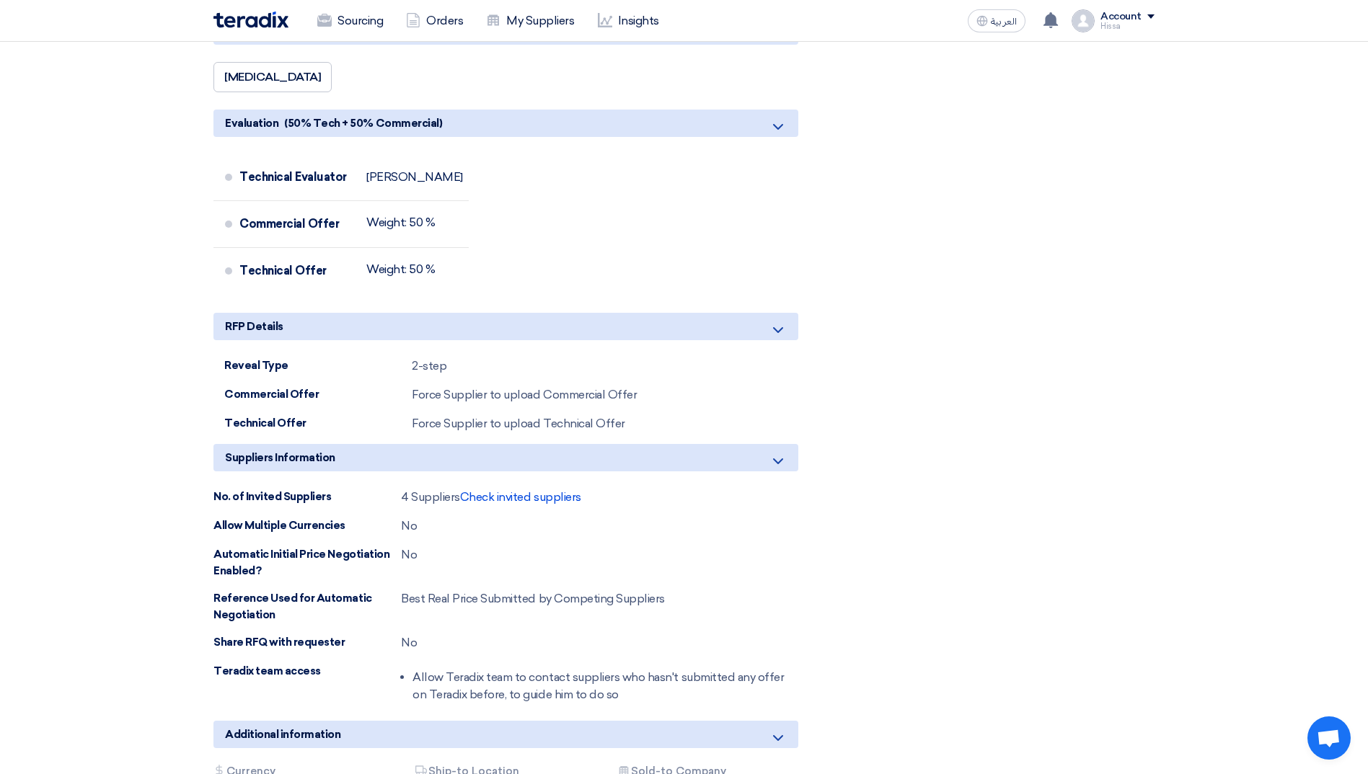
scroll to position [1081, 0]
click at [516, 490] on span "Check invited suppliers" at bounding box center [520, 497] width 121 height 14
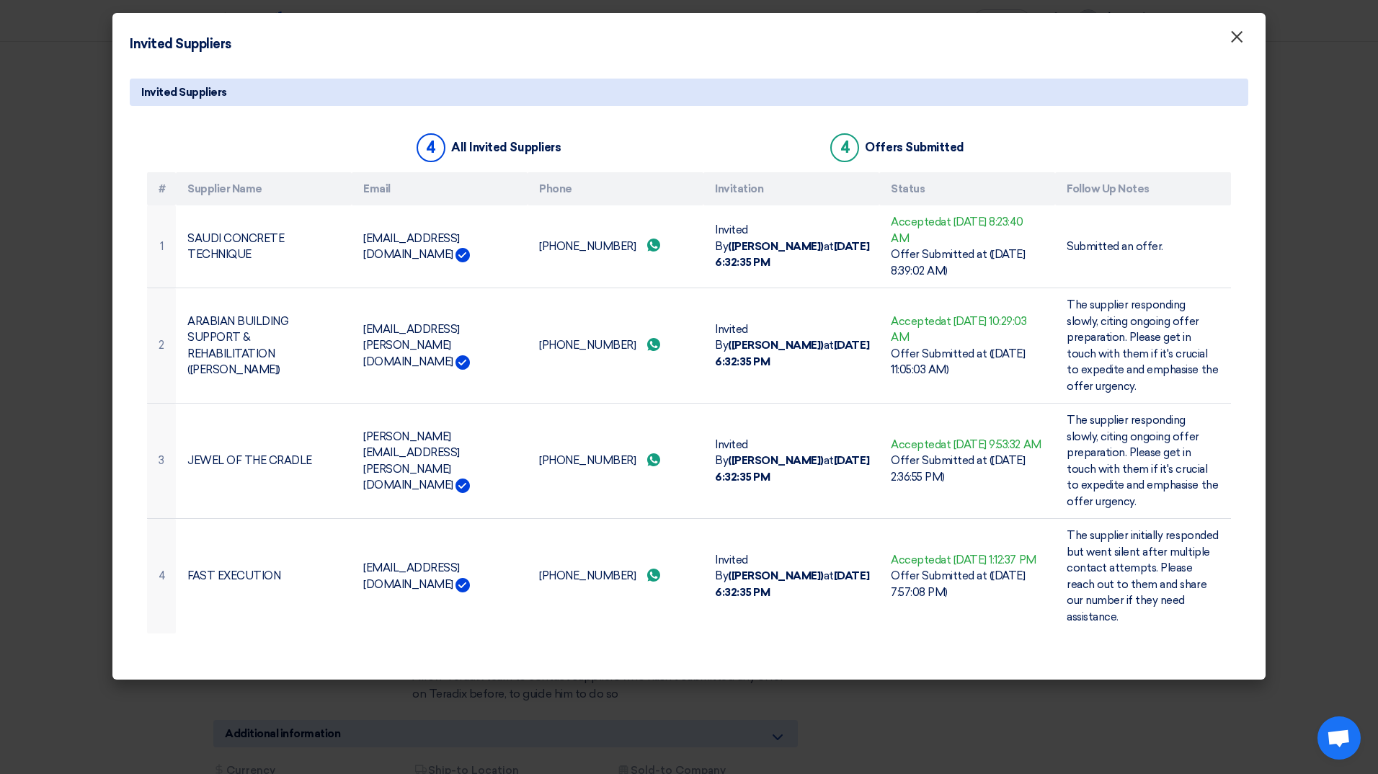
click at [1239, 43] on span "×" at bounding box center [1237, 40] width 14 height 29
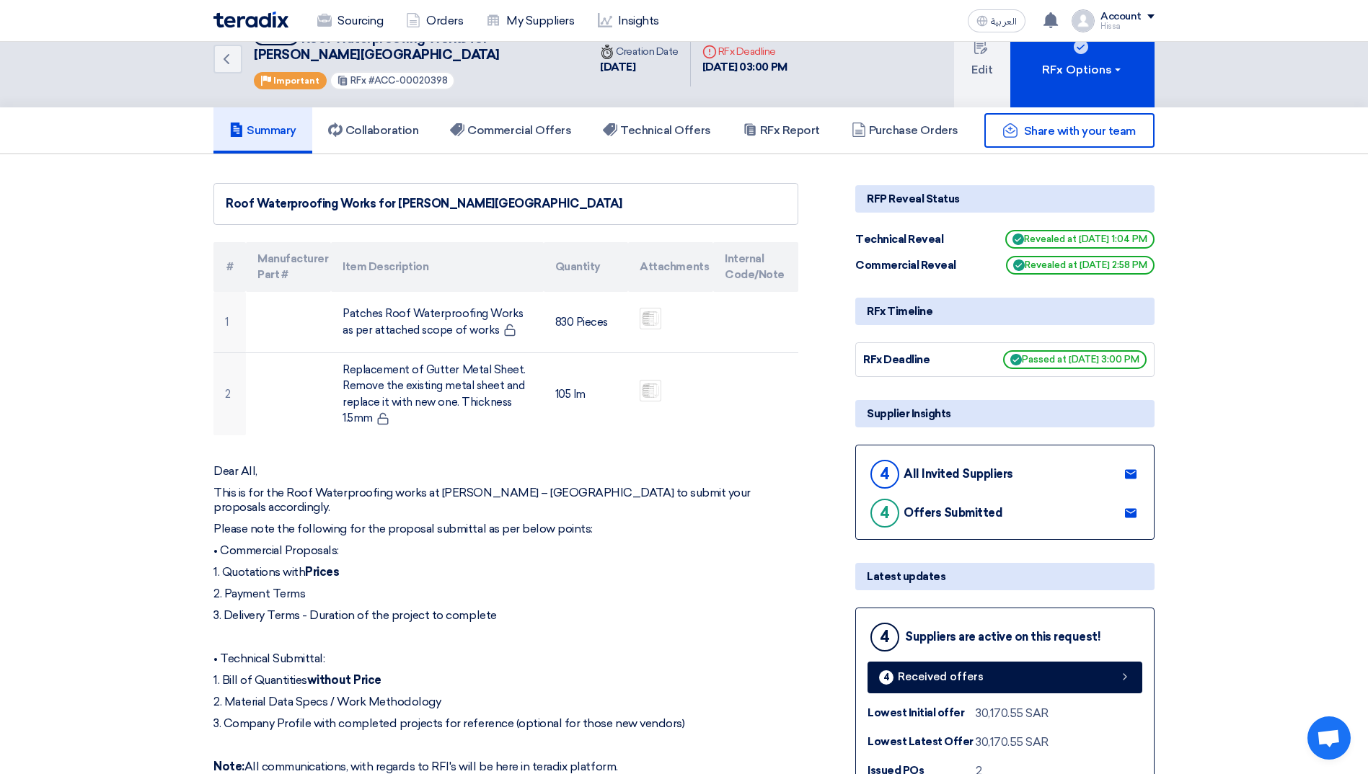
scroll to position [0, 0]
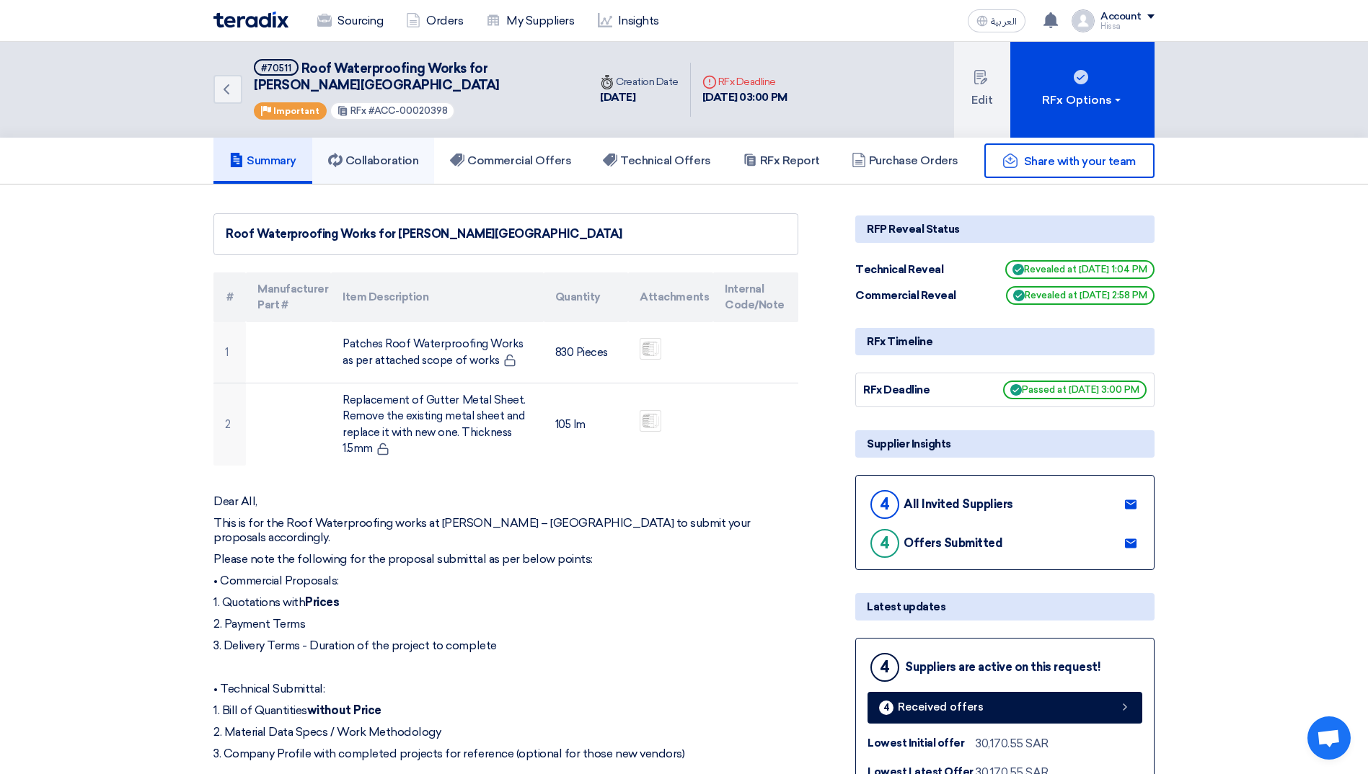
click at [402, 164] on h5 "Collaboration" at bounding box center [373, 161] width 91 height 14
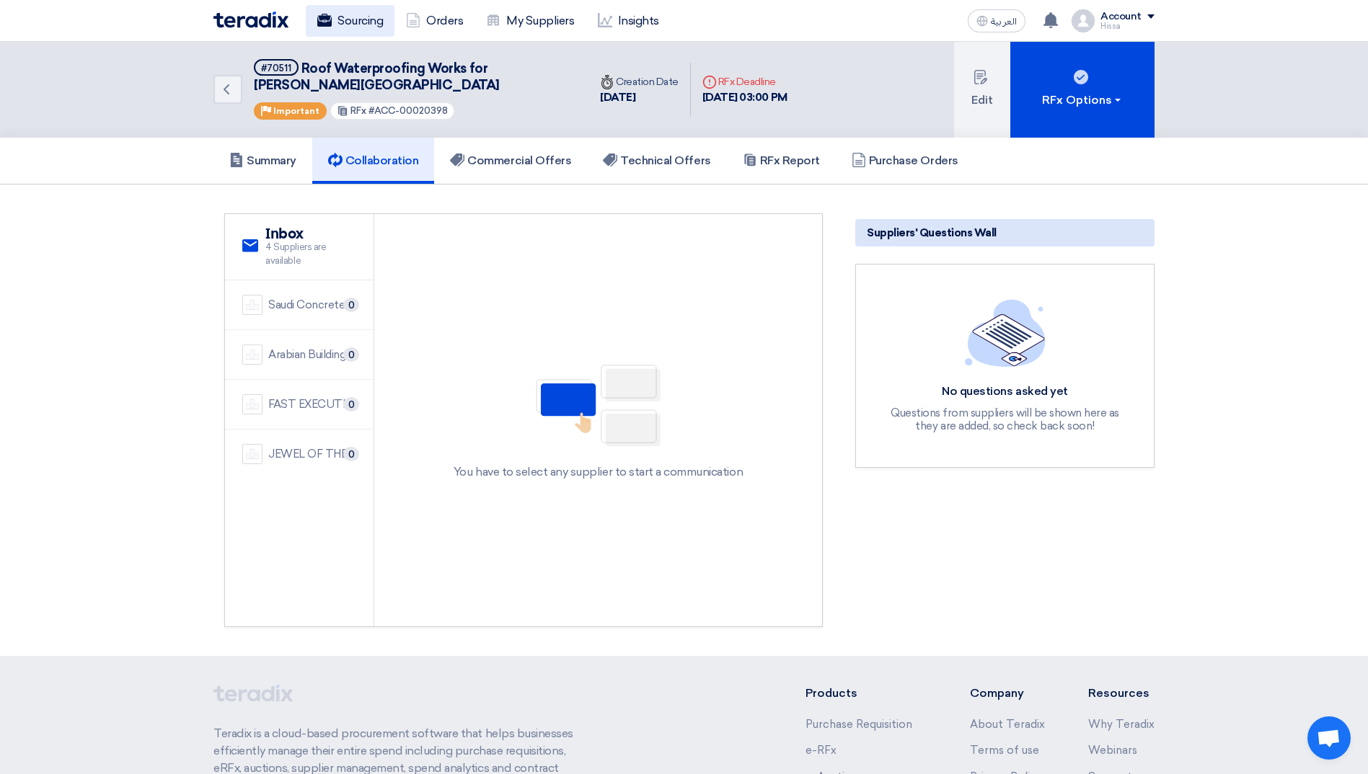
click at [337, 19] on link "Sourcing" at bounding box center [350, 21] width 89 height 32
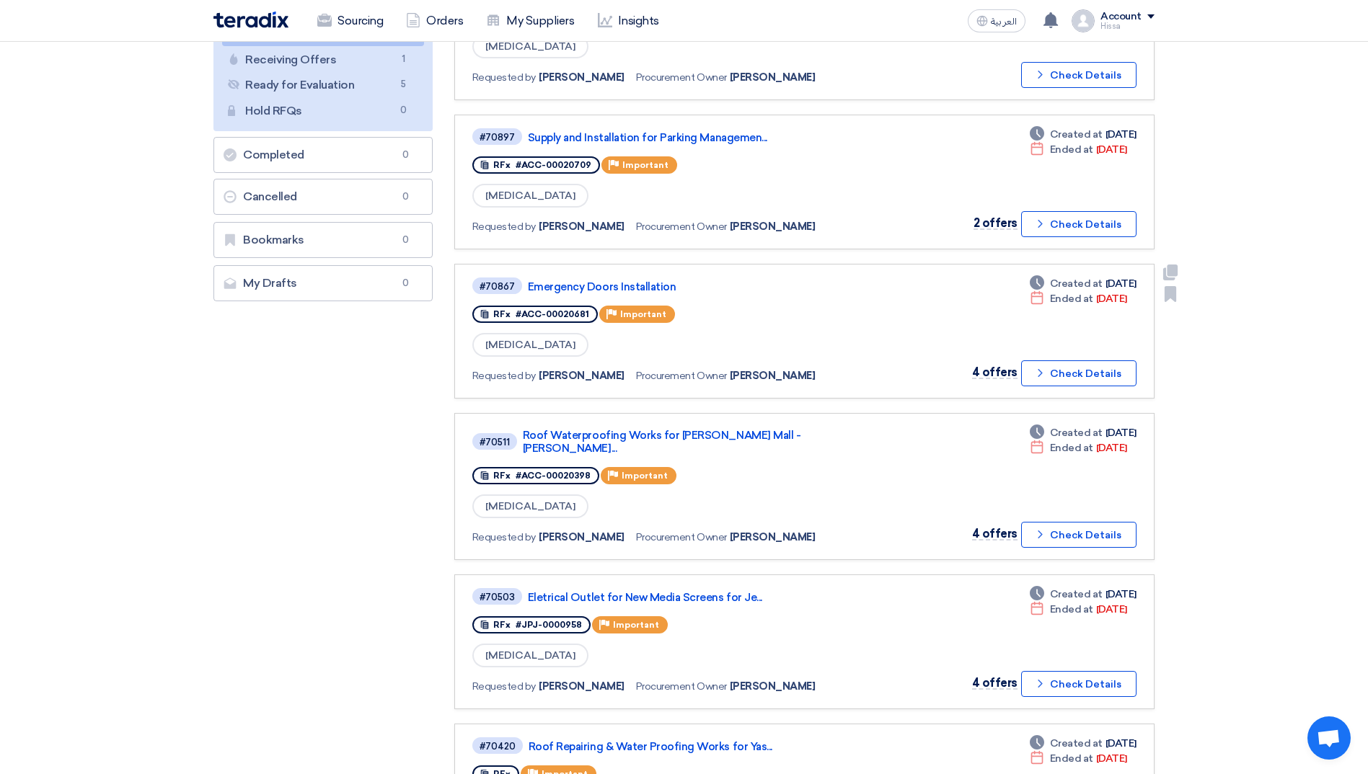
scroll to position [216, 0]
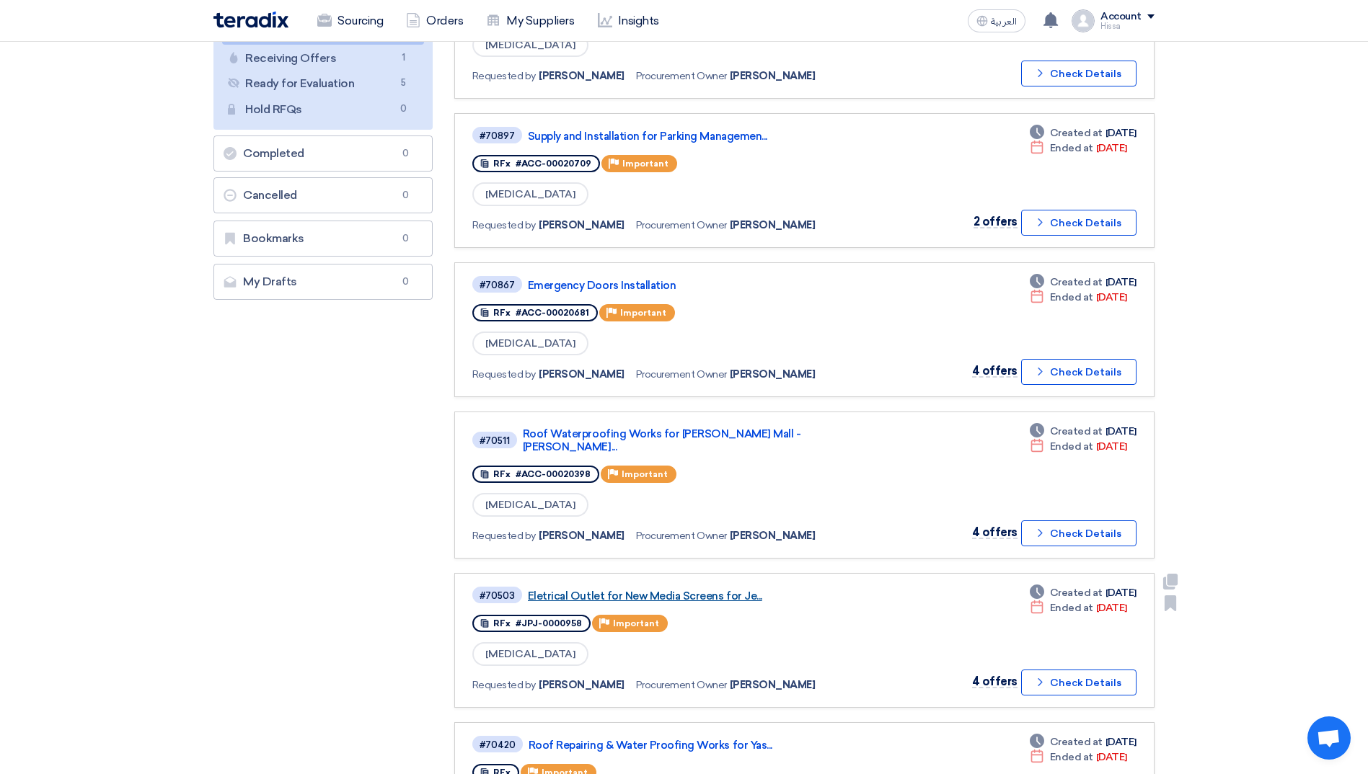
click at [680, 590] on link "Eletrical Outlet for New Media Screens for Je..." at bounding box center [708, 596] width 360 height 13
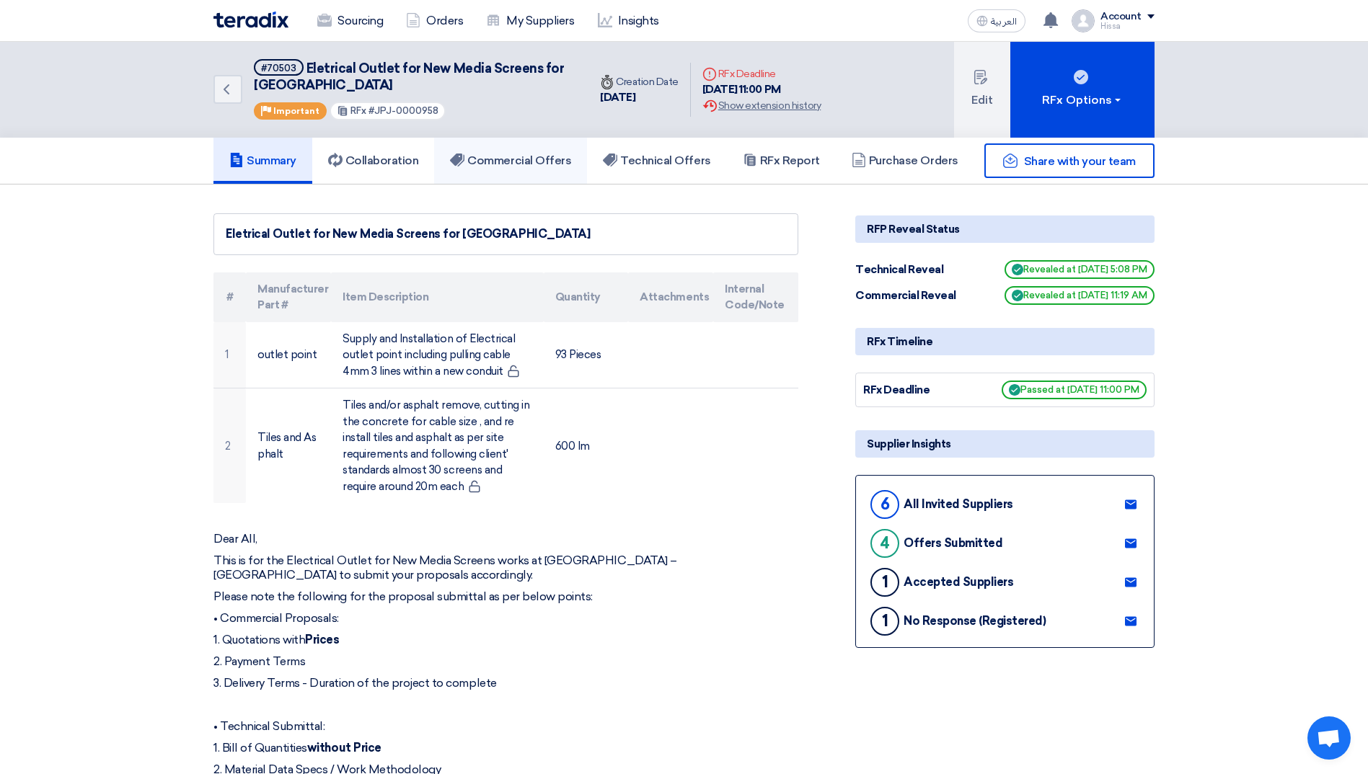
click at [564, 158] on h5 "Commercial Offers" at bounding box center [510, 161] width 121 height 14
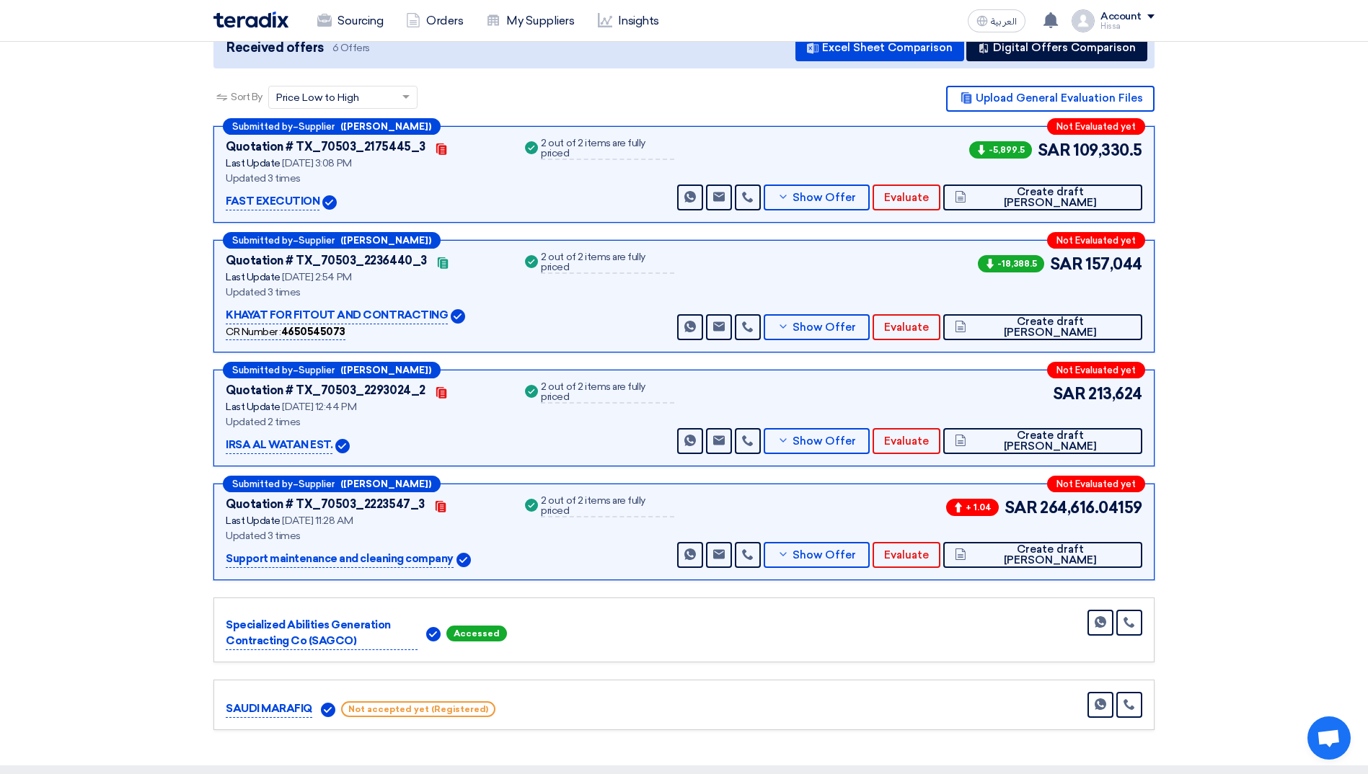
scroll to position [216, 0]
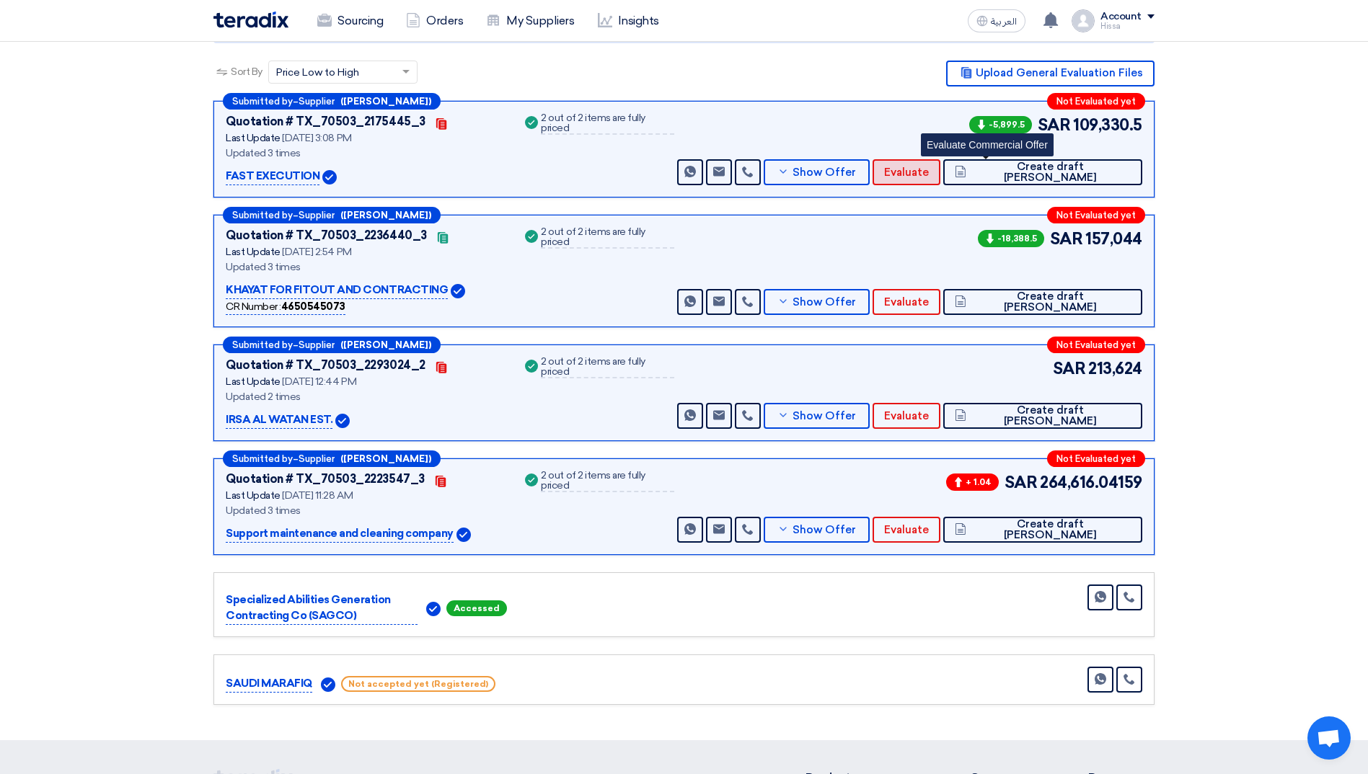
click at [929, 175] on span "Evaluate" at bounding box center [906, 172] width 45 height 11
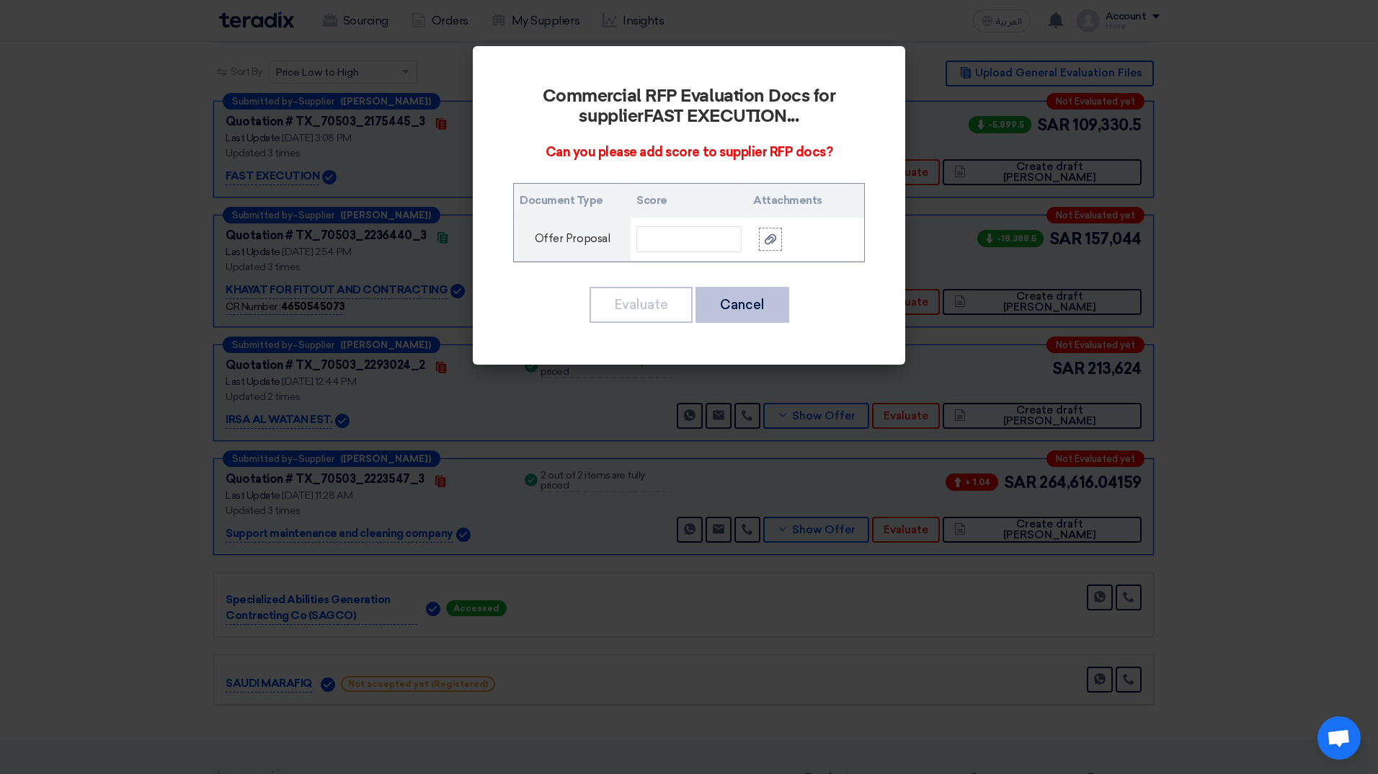
click at [757, 296] on button "Cancel" at bounding box center [743, 305] width 94 height 36
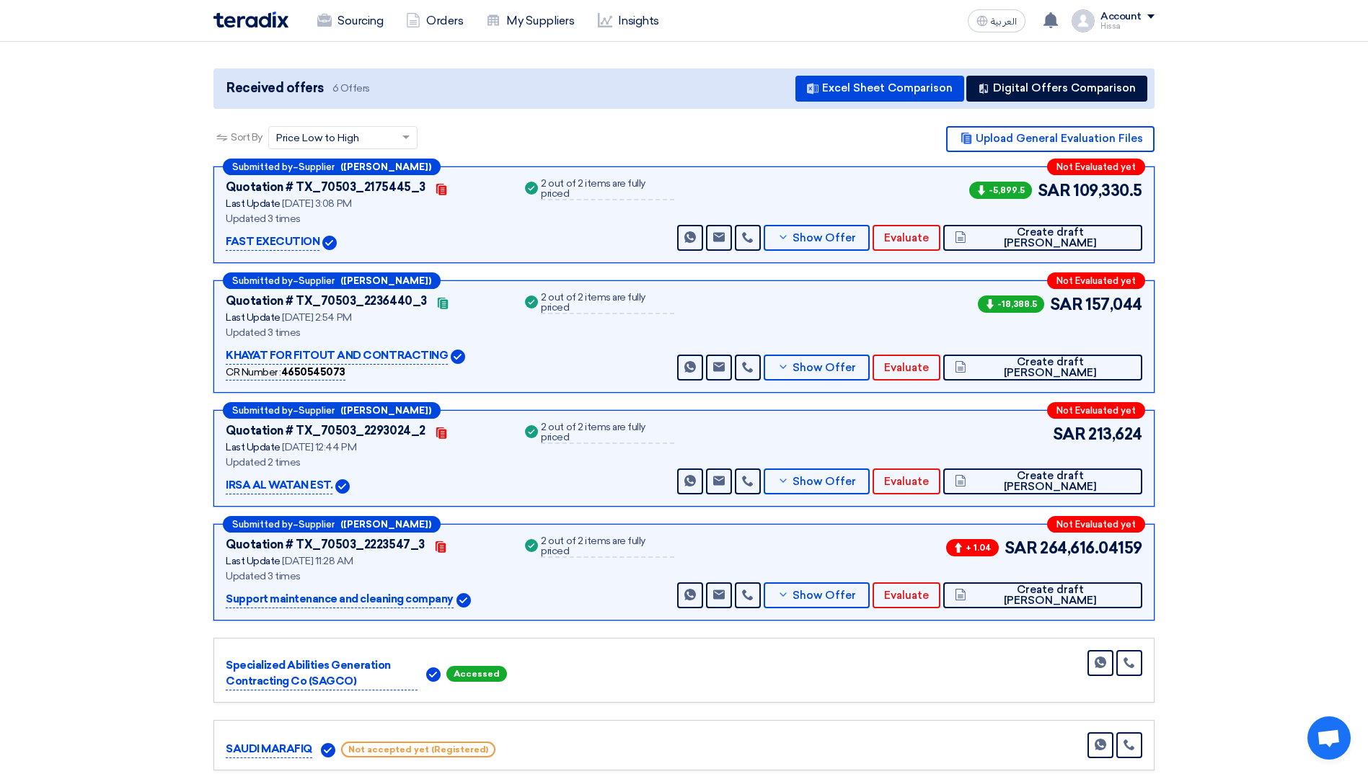
scroll to position [72, 0]
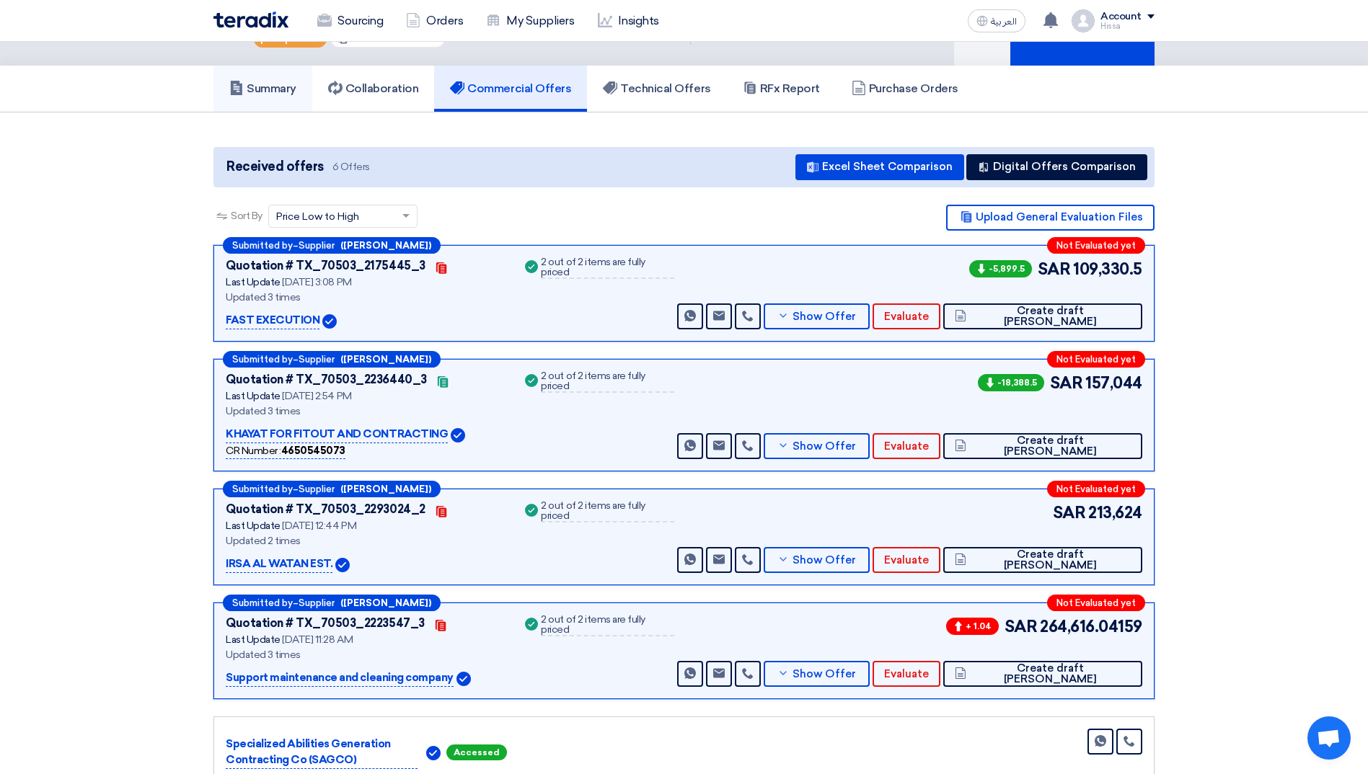
click at [278, 87] on h5 "Summary" at bounding box center [262, 88] width 67 height 14
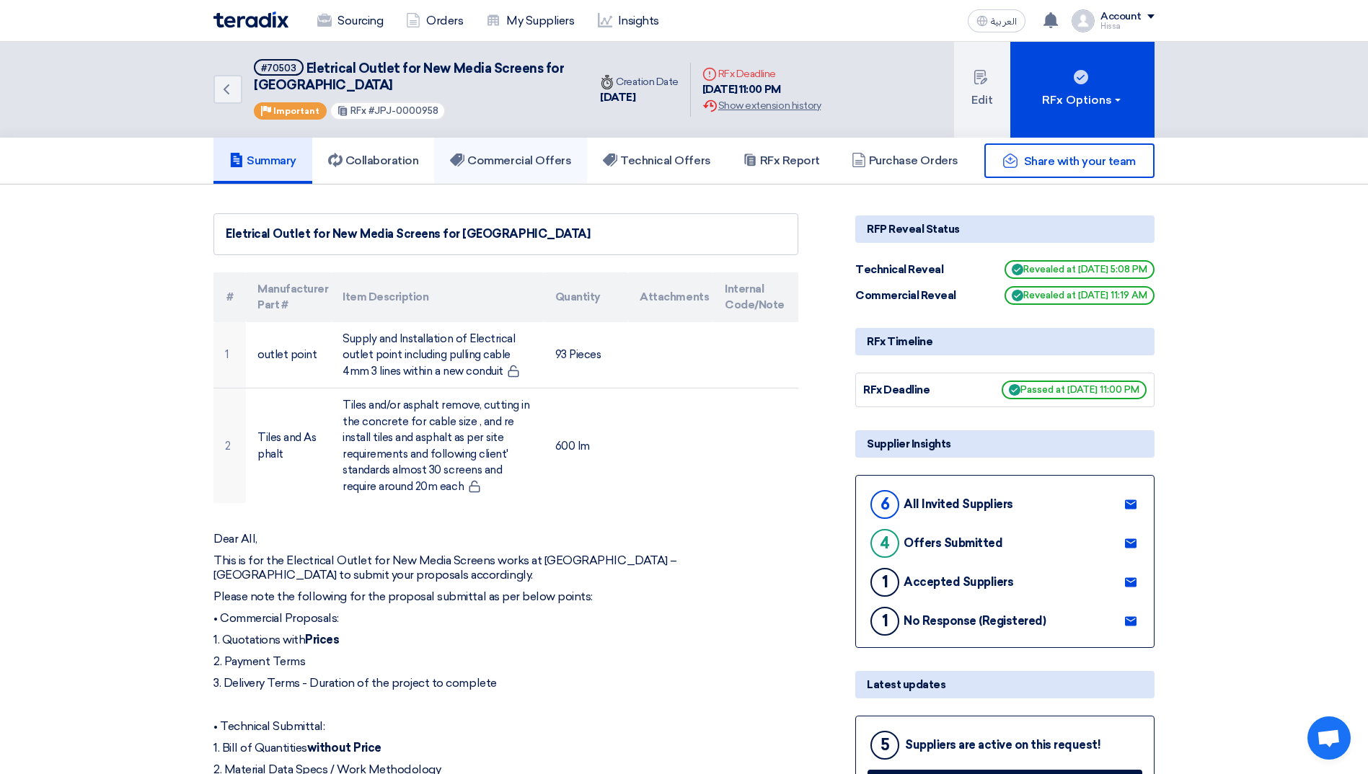
click at [497, 156] on h5 "Commercial Offers" at bounding box center [510, 161] width 121 height 14
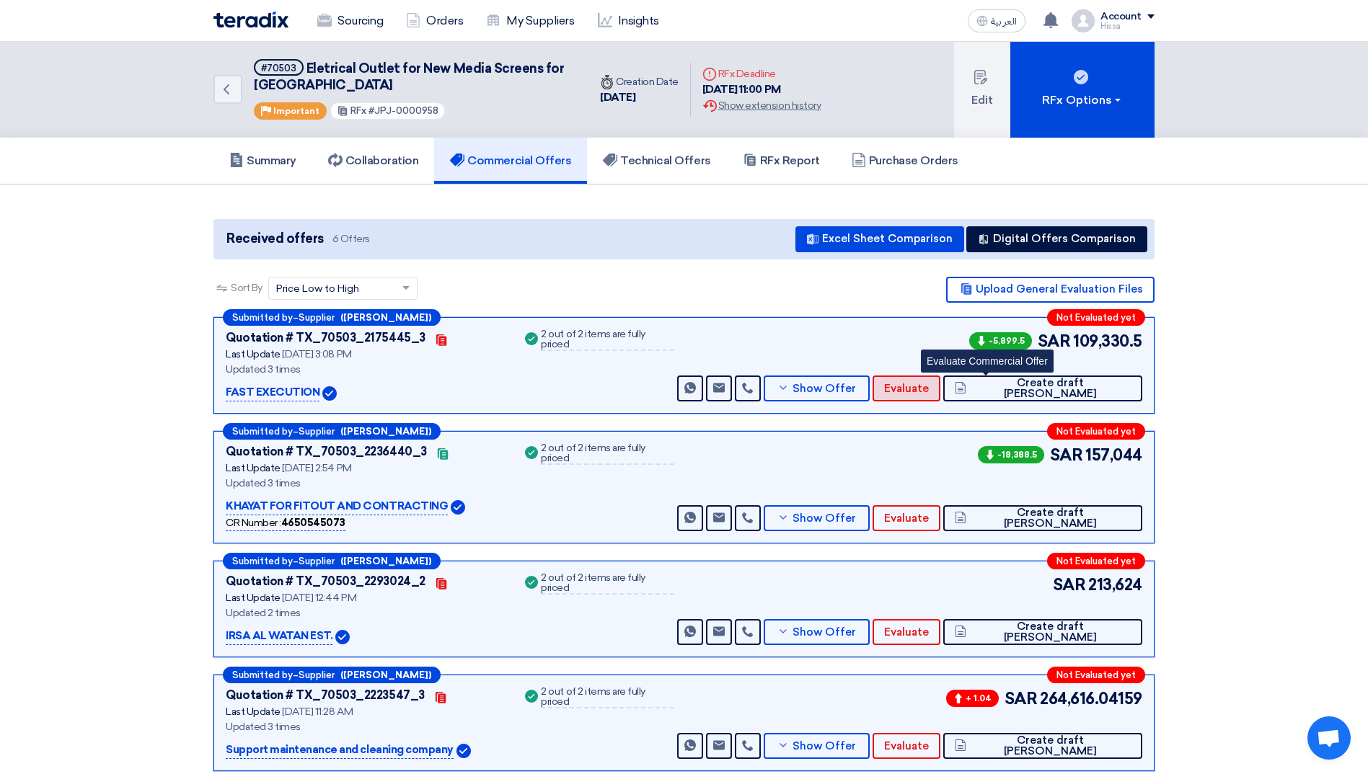
click at [940, 395] on button "Evaluate" at bounding box center [906, 389] width 68 height 26
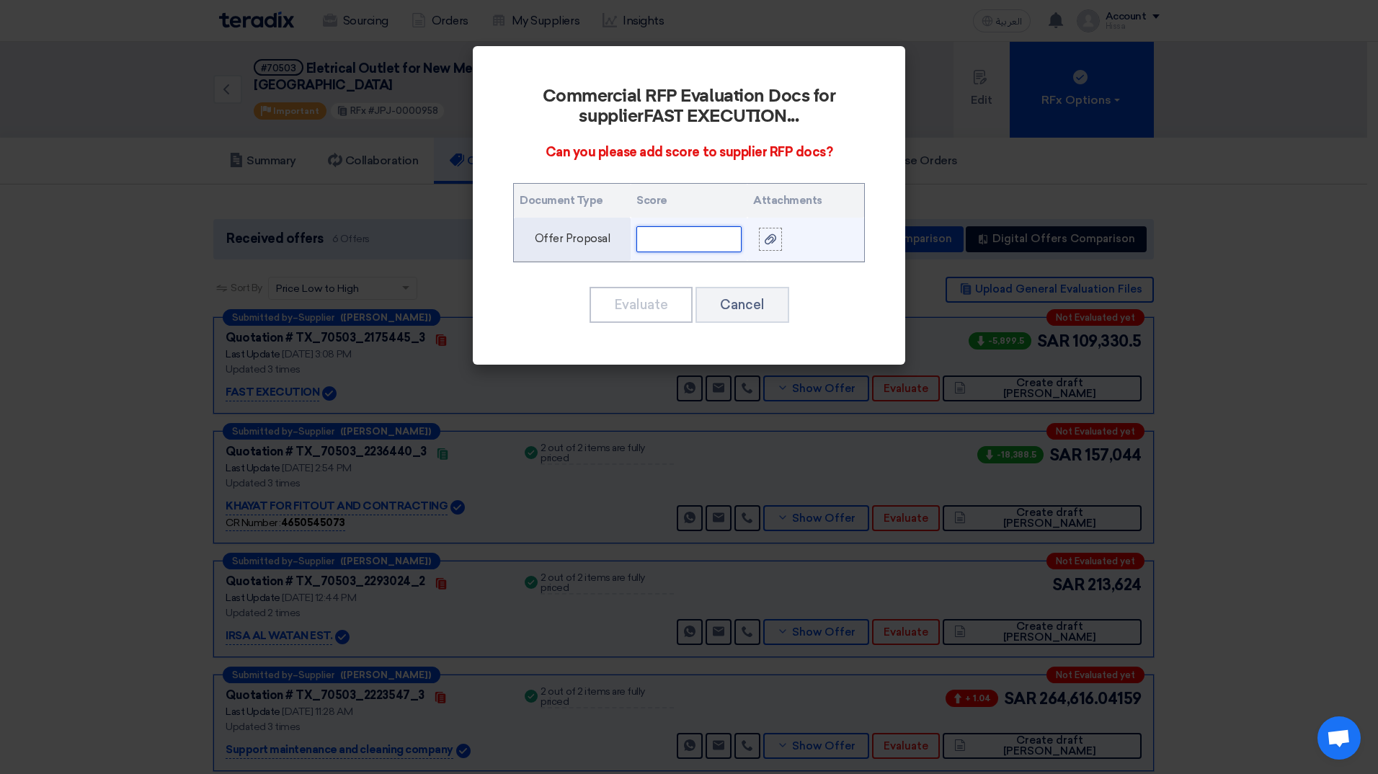
click at [722, 236] on input "text" at bounding box center [689, 239] width 105 height 26
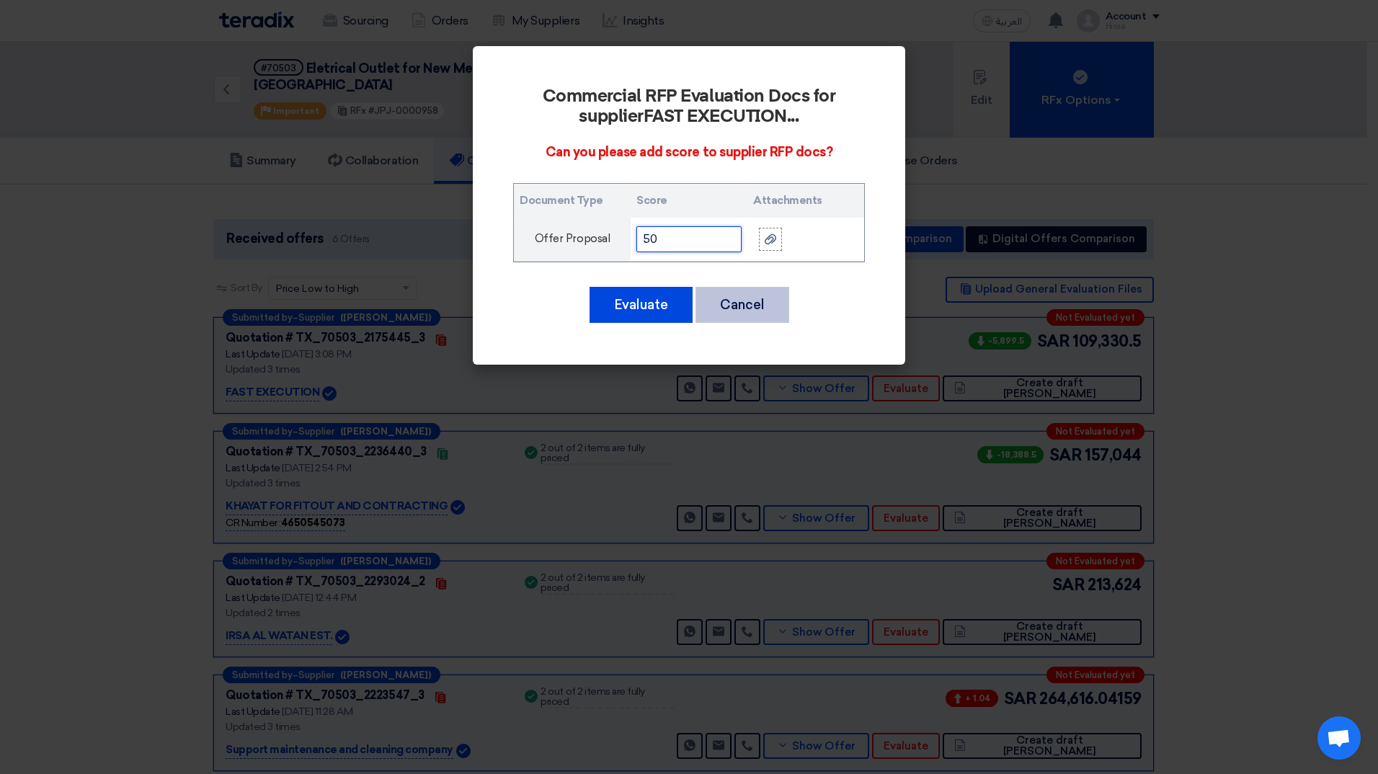
type input "50"
click at [725, 304] on button "Cancel" at bounding box center [743, 305] width 94 height 36
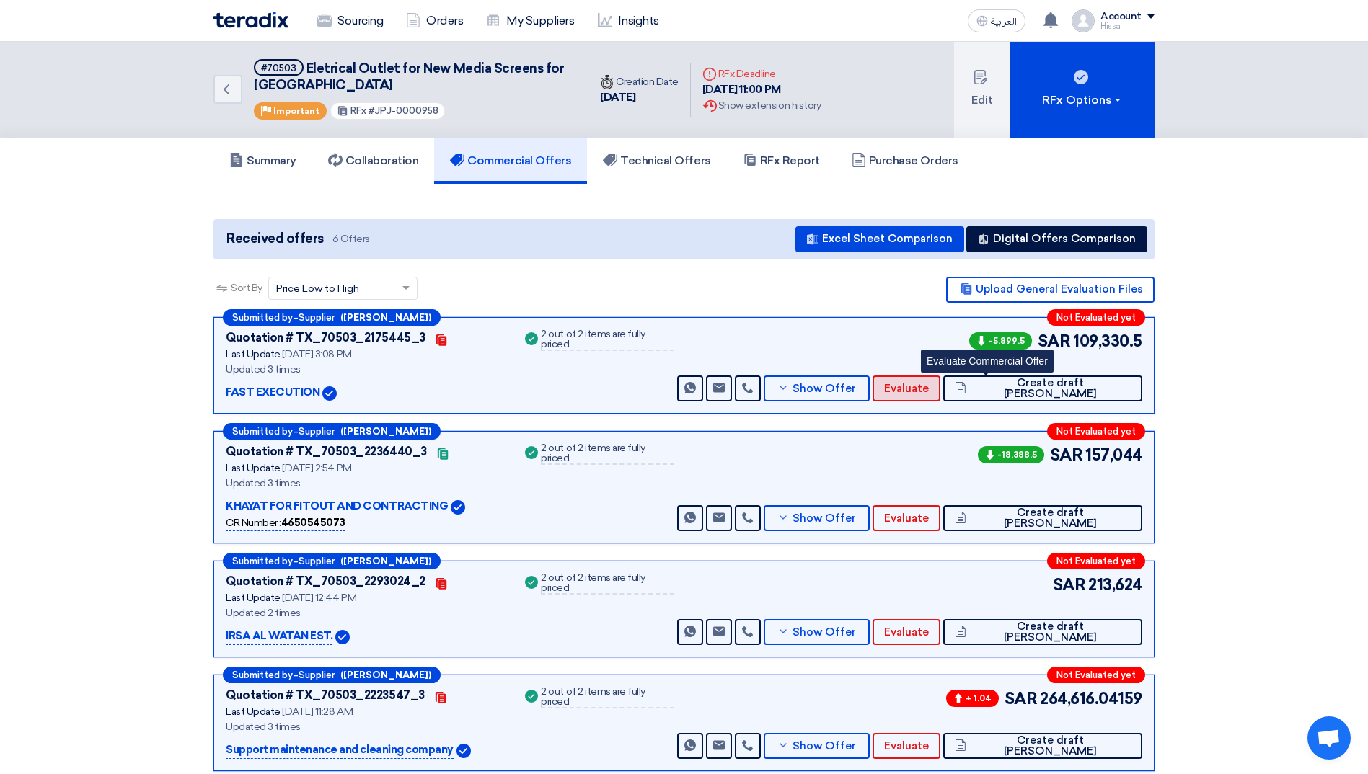
click at [929, 384] on span "Evaluate" at bounding box center [906, 389] width 45 height 11
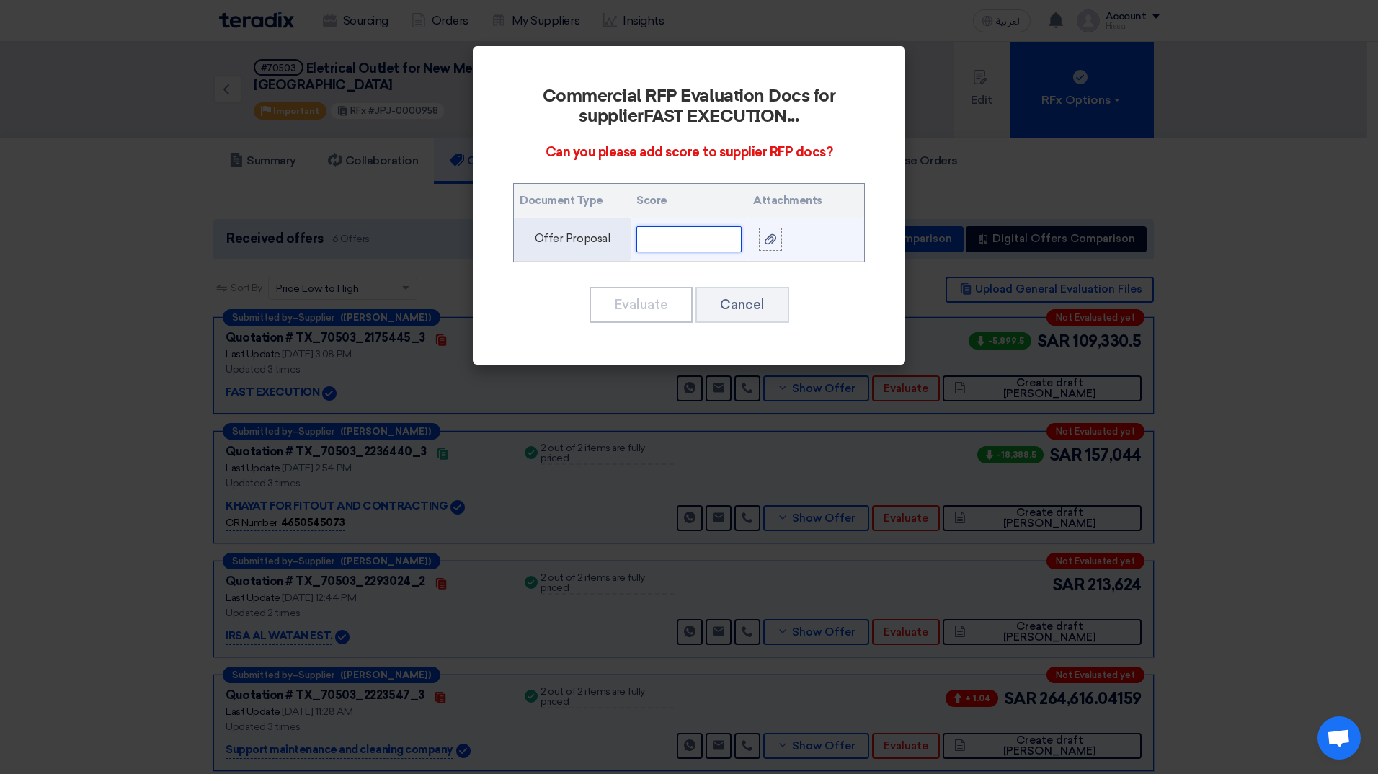
click at [673, 239] on input "text" at bounding box center [689, 239] width 105 height 26
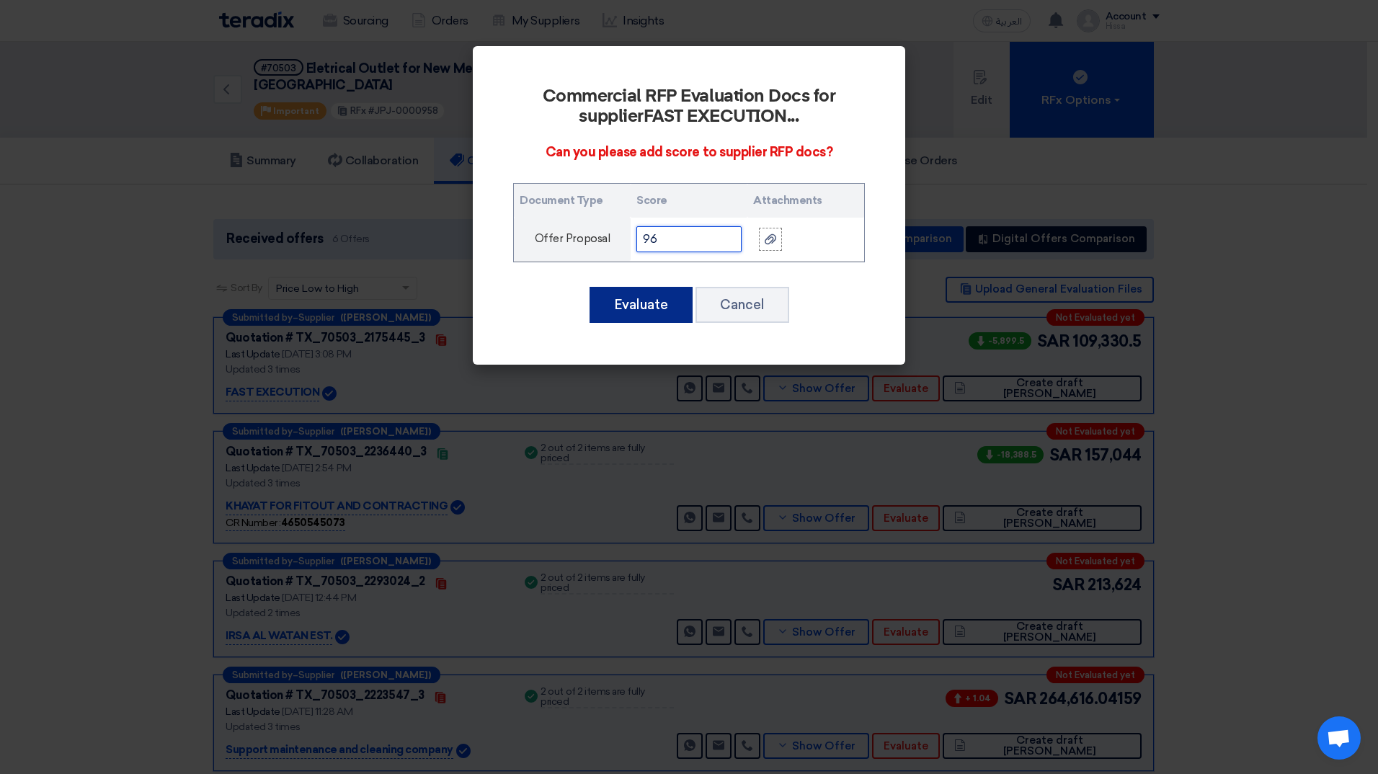
type input "96"
click at [663, 302] on button "Evaluate" at bounding box center [641, 305] width 103 height 36
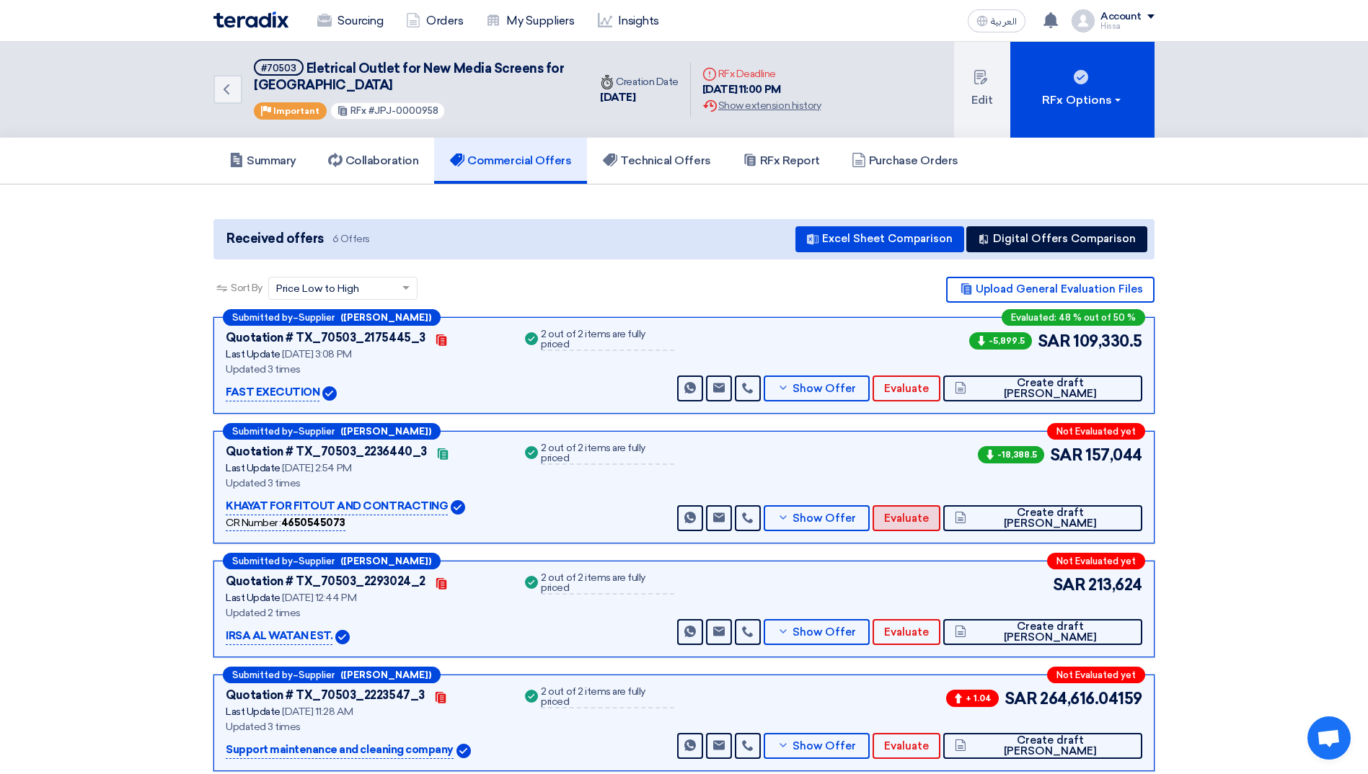
click at [929, 521] on span "Evaluate" at bounding box center [906, 518] width 45 height 11
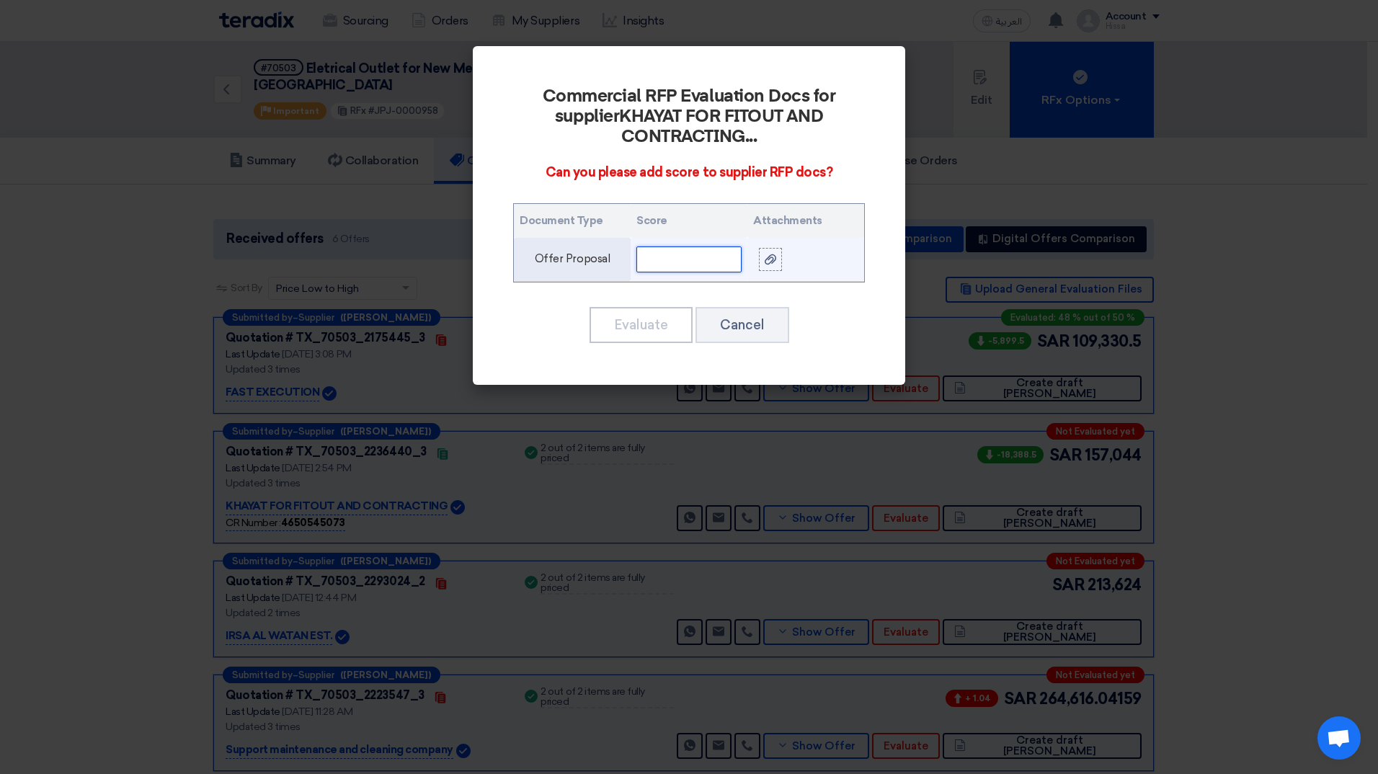
click at [683, 265] on input "text" at bounding box center [689, 260] width 105 height 26
type input "80"
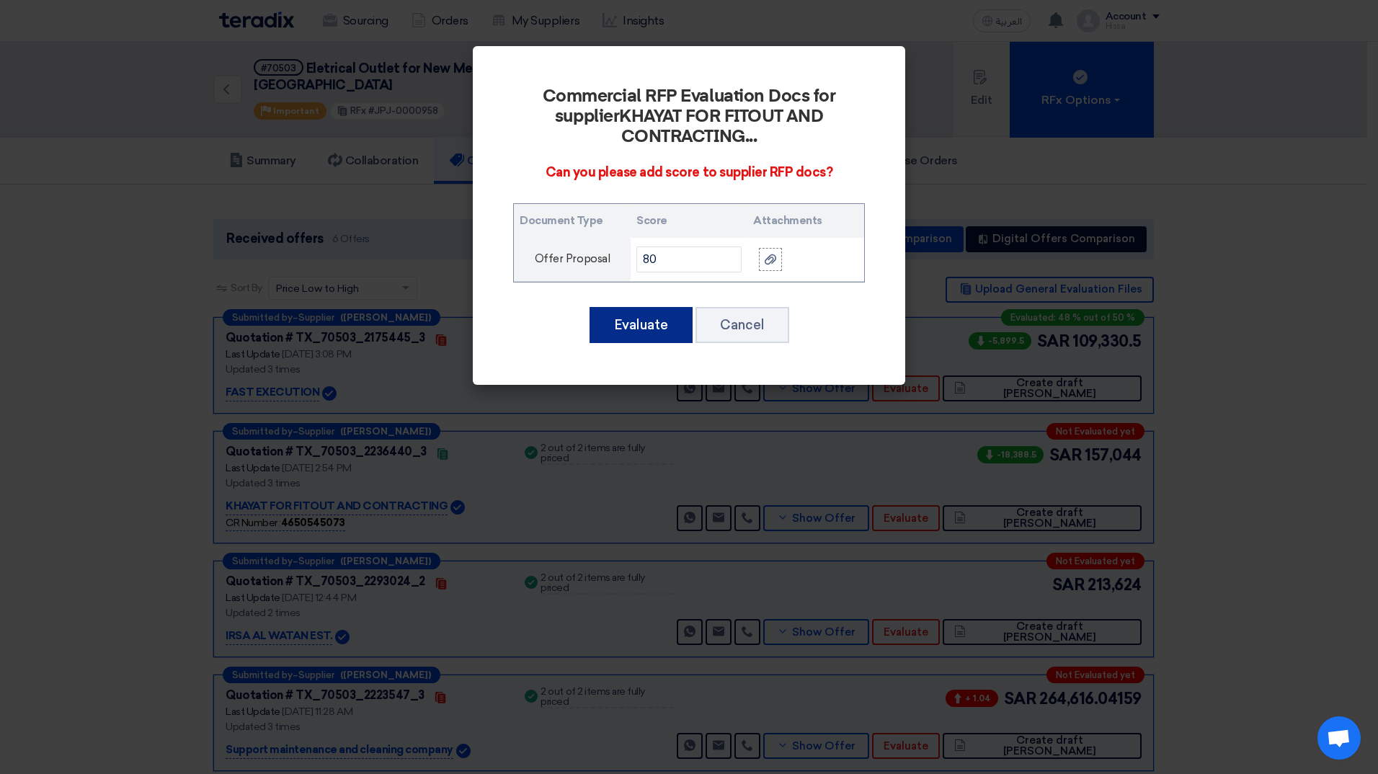
click at [647, 317] on button "Evaluate" at bounding box center [641, 325] width 103 height 36
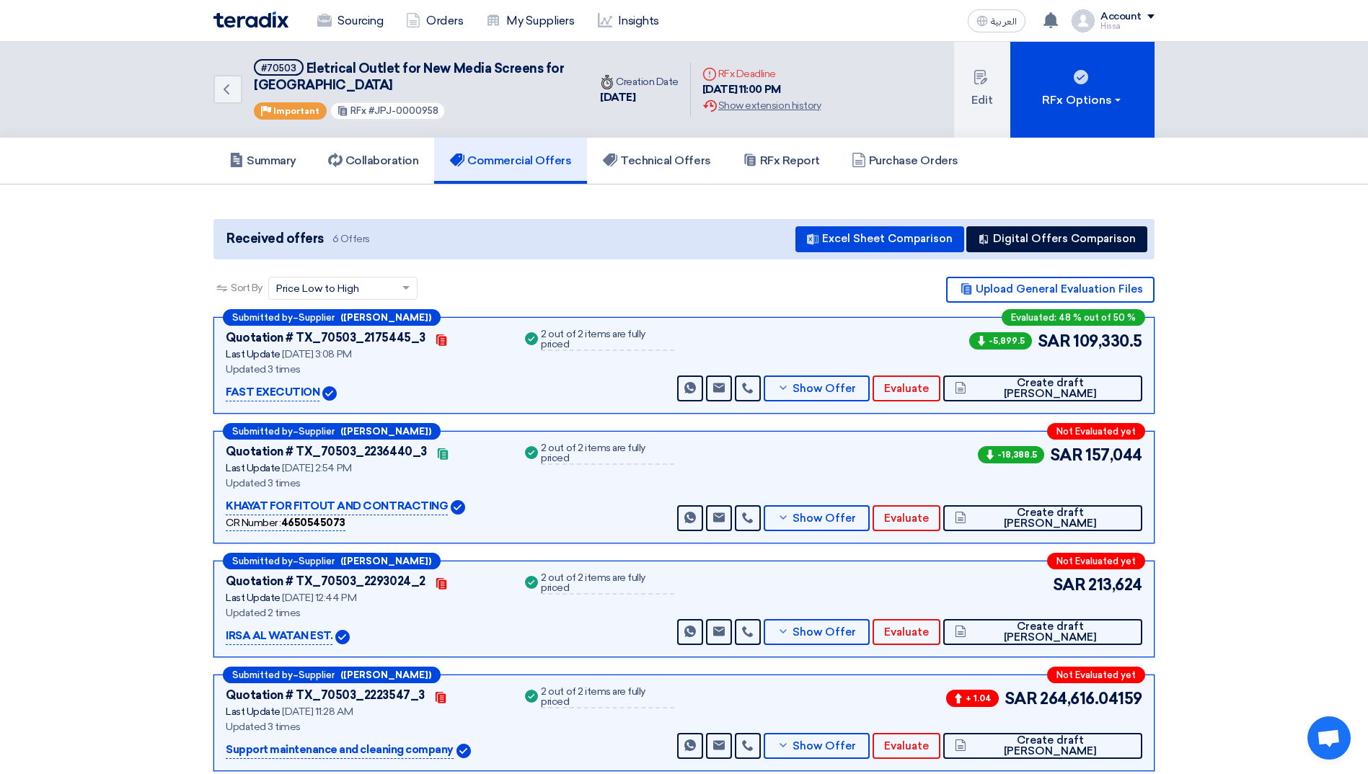
scroll to position [72, 0]
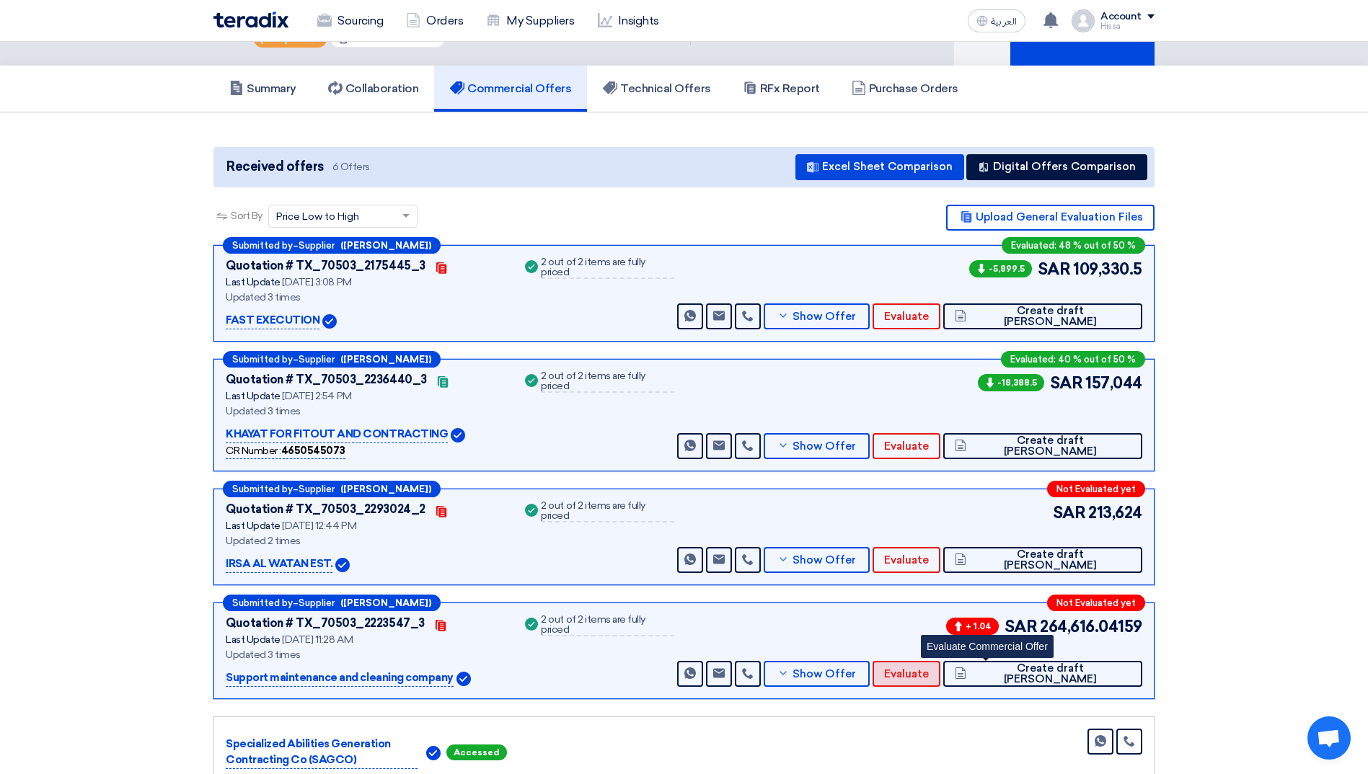
click at [929, 675] on span "Evaluate" at bounding box center [906, 674] width 45 height 11
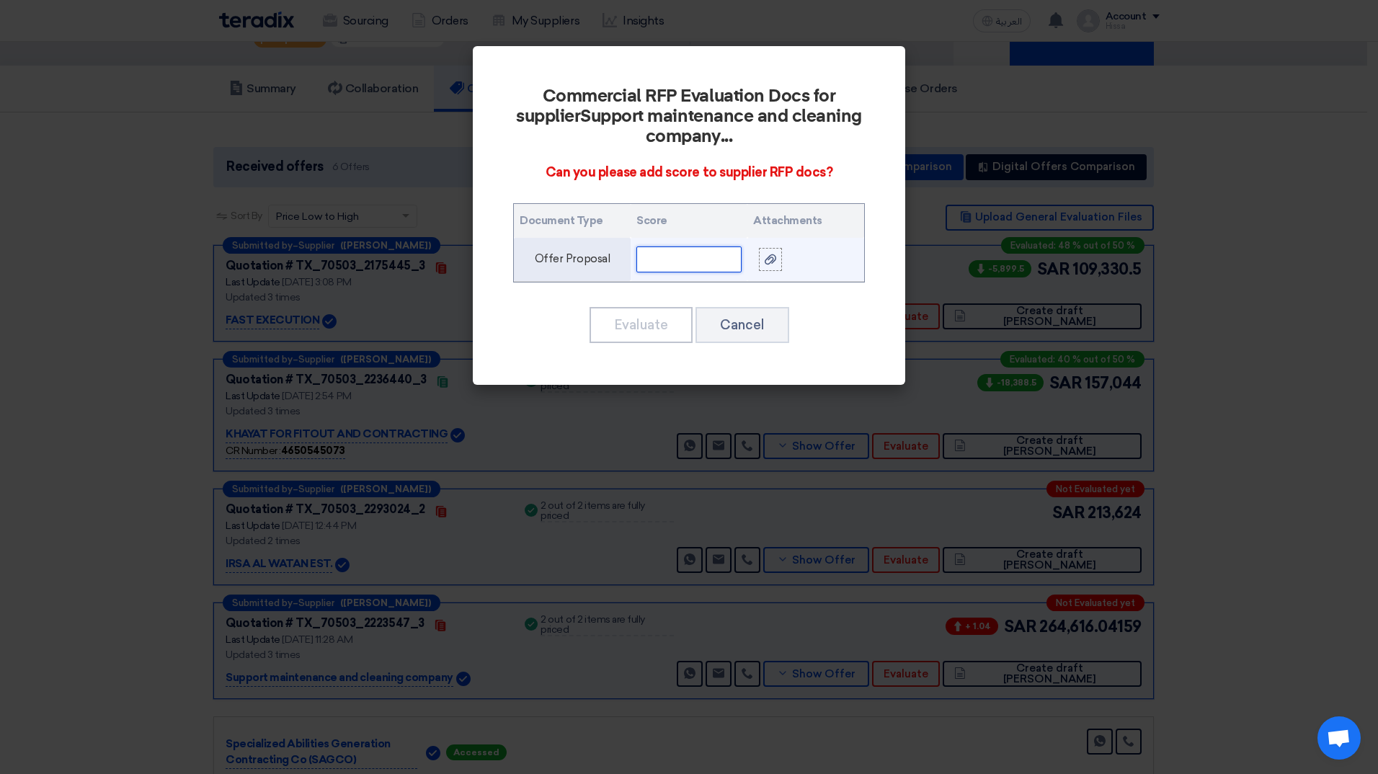
click at [686, 256] on input "text" at bounding box center [689, 260] width 105 height 26
type input "60"
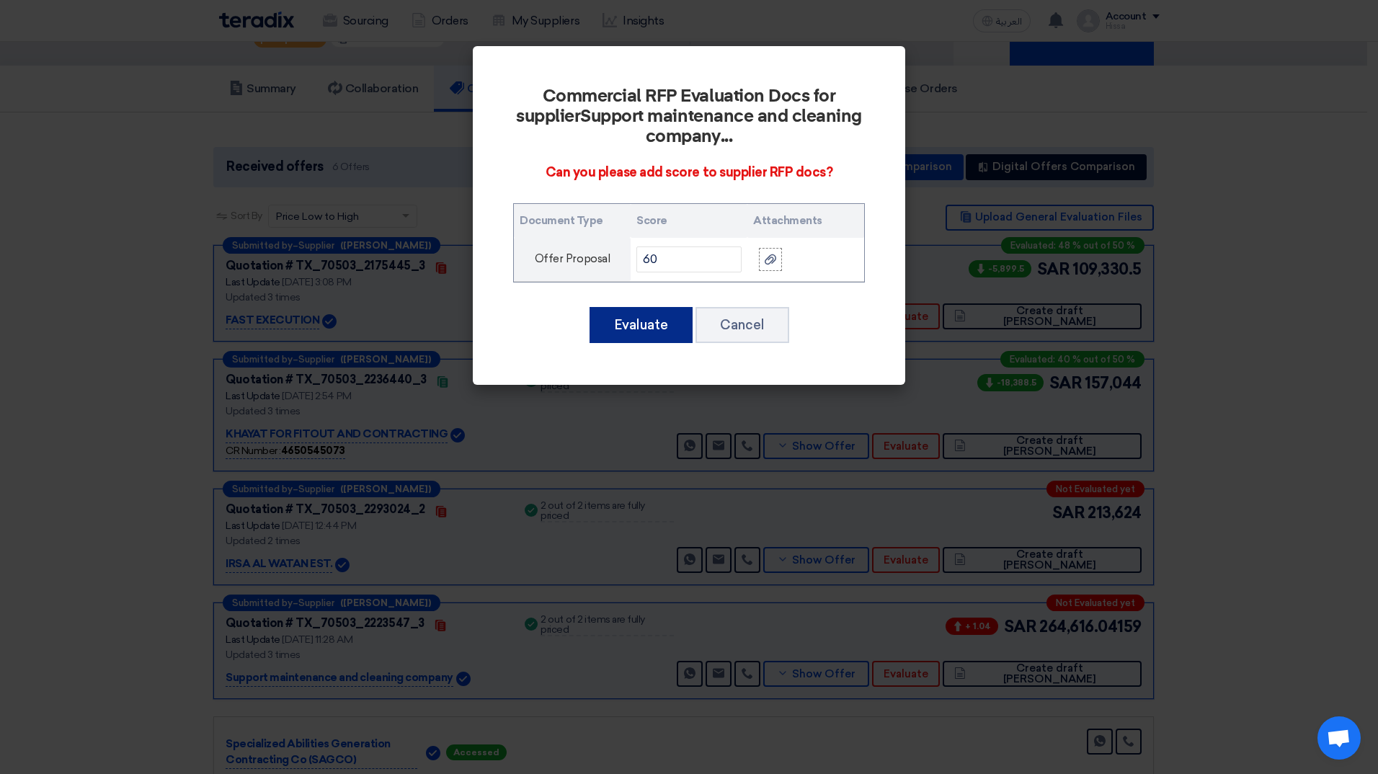
click at [643, 320] on button "Evaluate" at bounding box center [641, 325] width 103 height 36
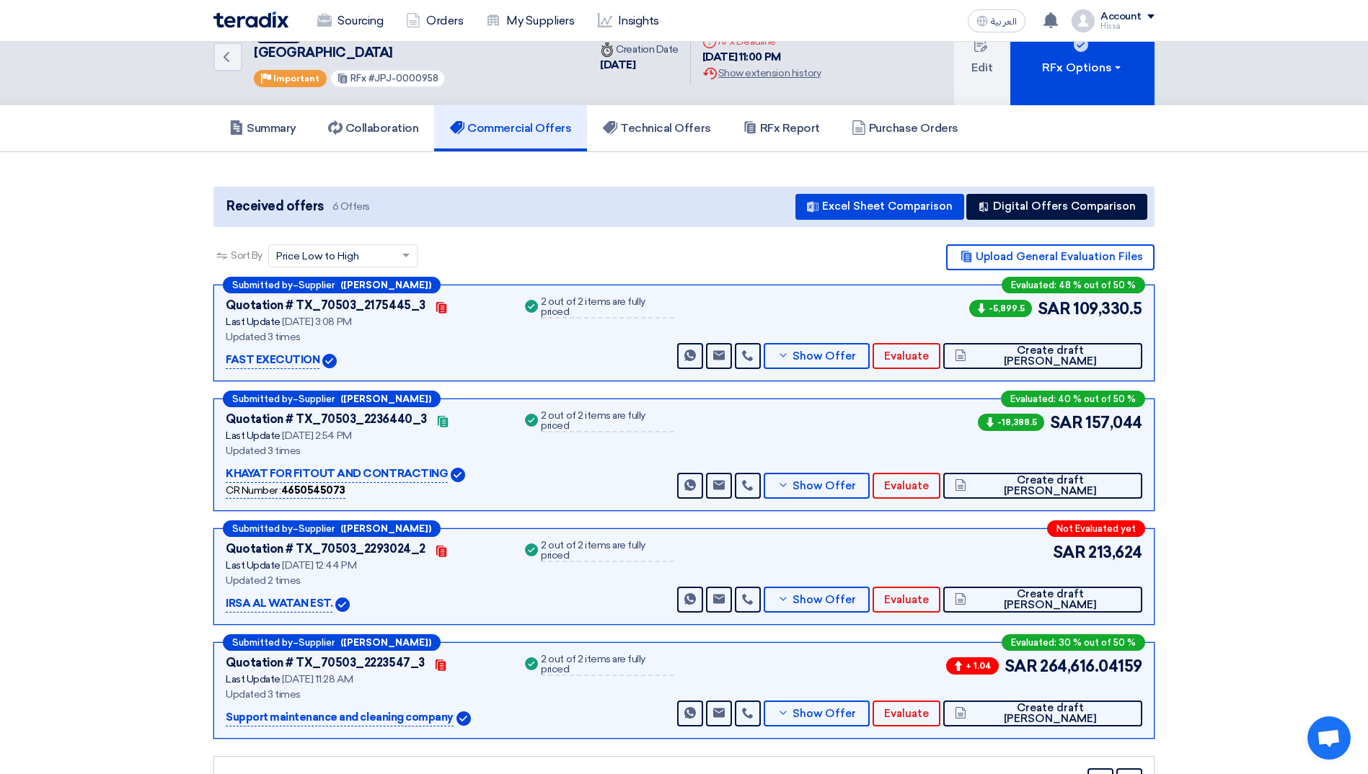
scroll to position [0, 0]
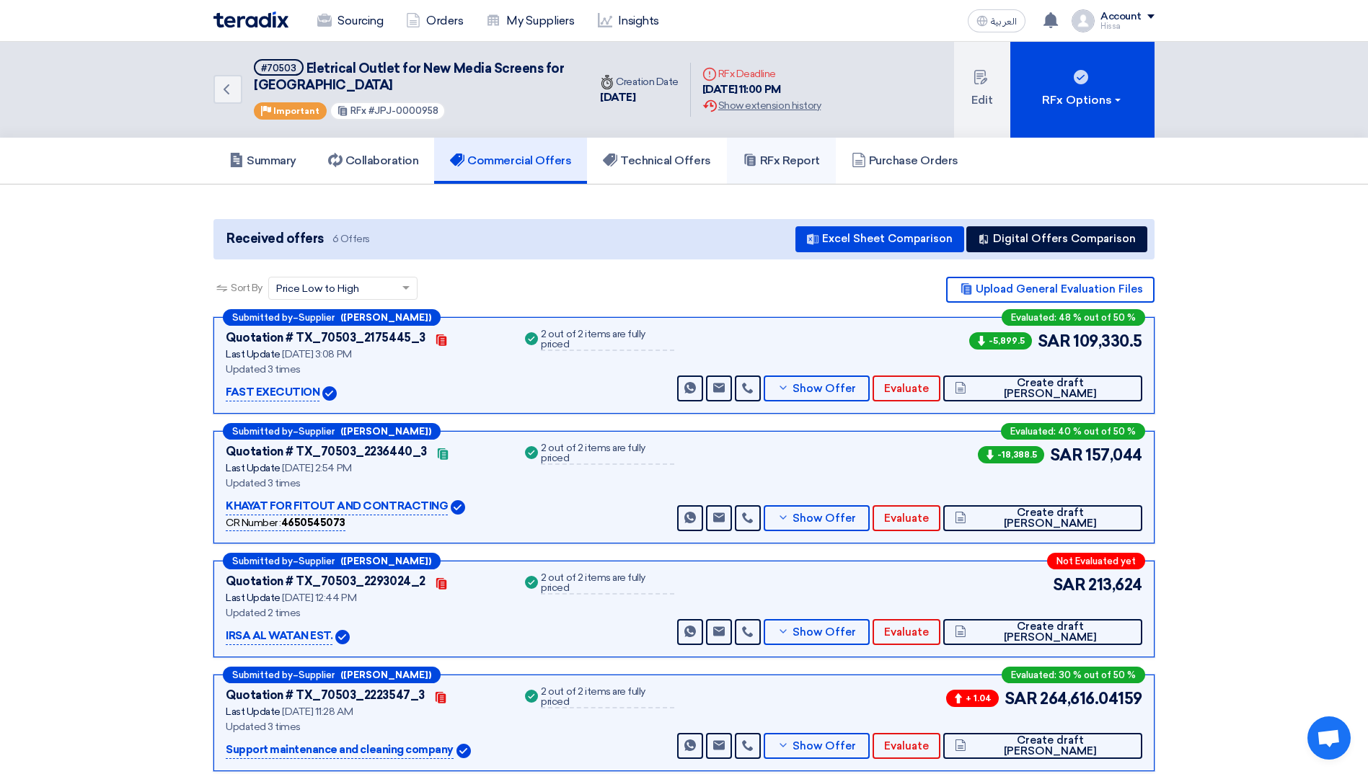
click at [763, 159] on h5 "RFx Report" at bounding box center [781, 161] width 77 height 14
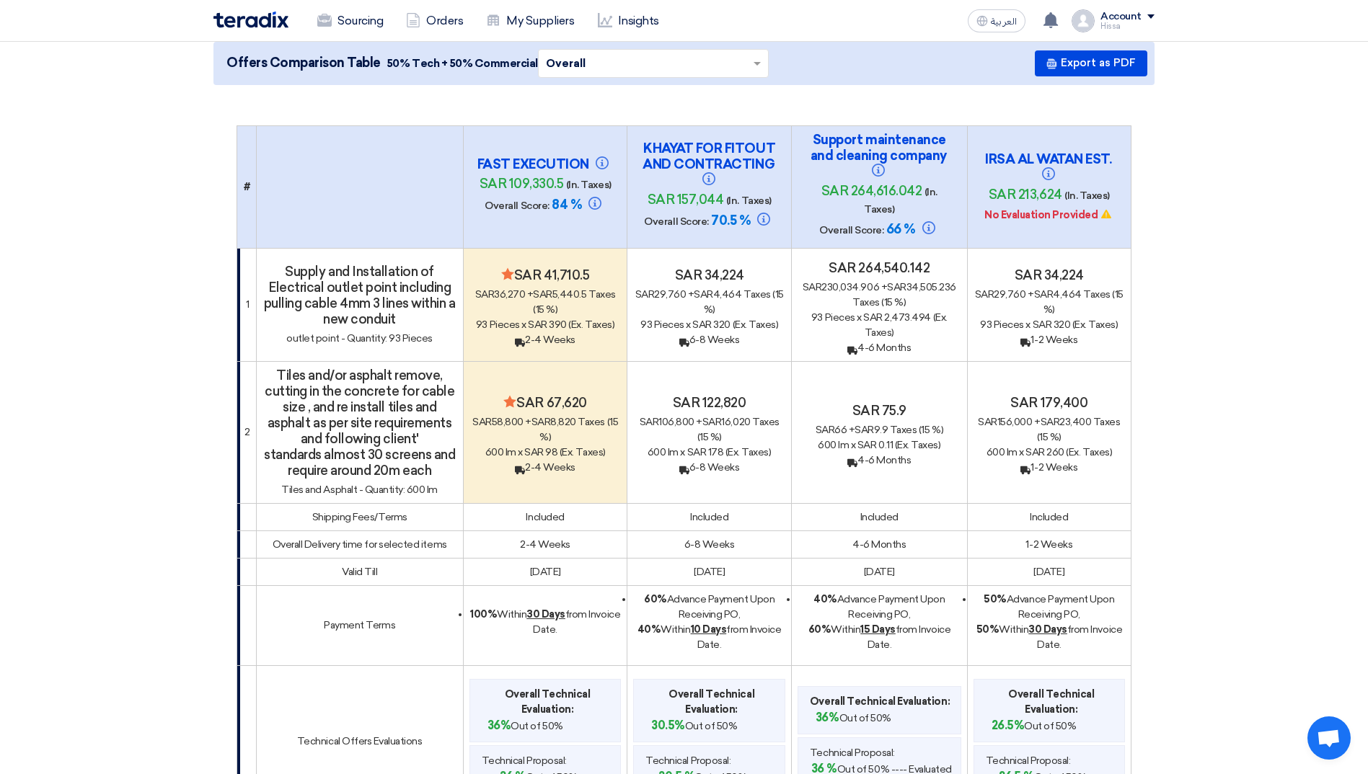
scroll to position [144, 0]
